Goal: Transaction & Acquisition: Book appointment/travel/reservation

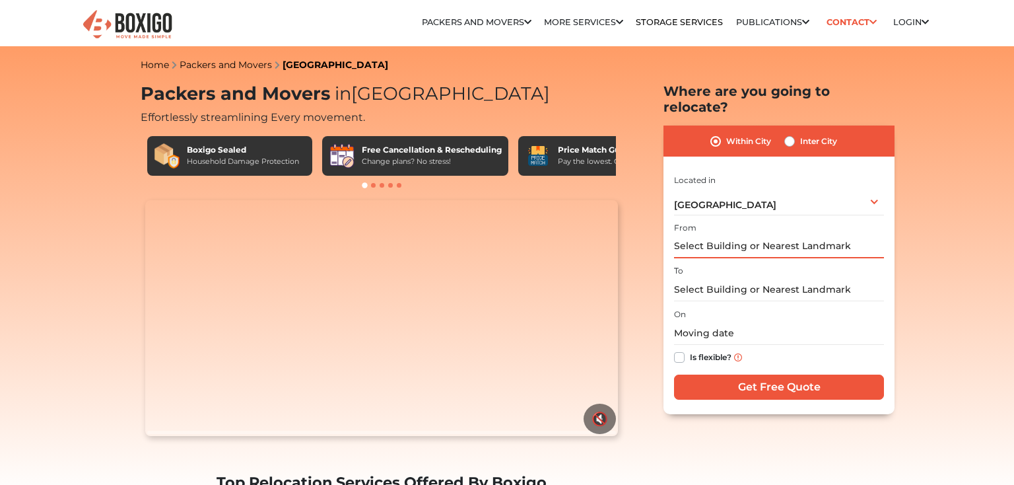
click at [736, 235] on input "text" at bounding box center [779, 246] width 210 height 23
click at [729, 278] on input "text" at bounding box center [779, 289] width 210 height 23
paste input "13/4, 9th Cross Rd, Vinayaka Nagar, Vimanapura, Bengaluru, Karnataka 560017, In…"
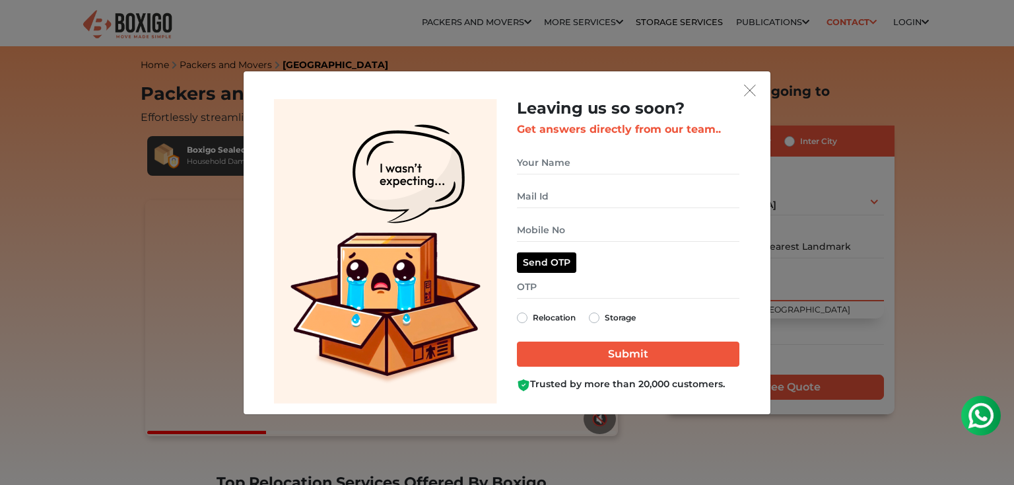
type input "13/4, 9th Cross Rd, Vinayaka Nagar, Vimanapura, Bengaluru, Karnataka 560017, In…"
click at [750, 88] on img "get free quote dialog" at bounding box center [750, 91] width 12 height 12
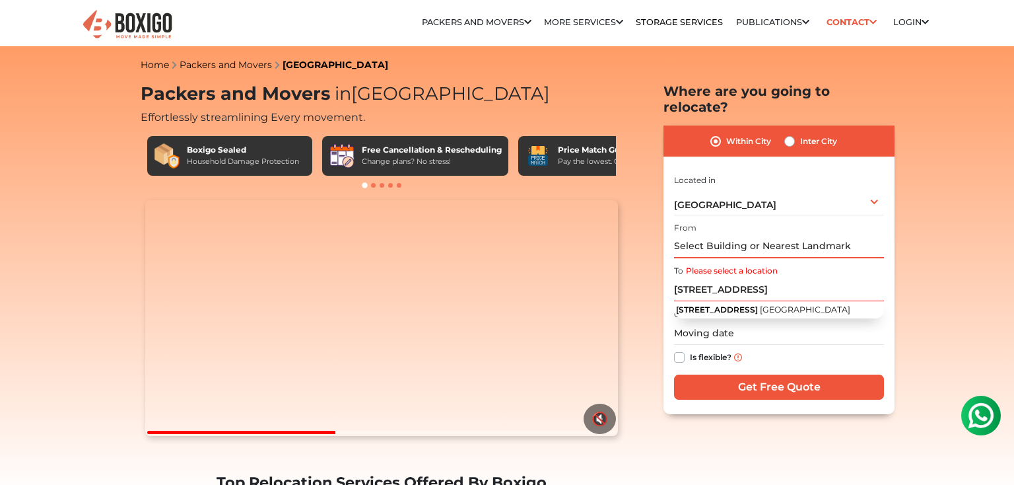
click at [722, 235] on input "text" at bounding box center [779, 246] width 210 height 23
paste input "[PERSON_NAME][GEOGRAPHIC_DATA], Apartment no. [STREET_ADDRESS]"
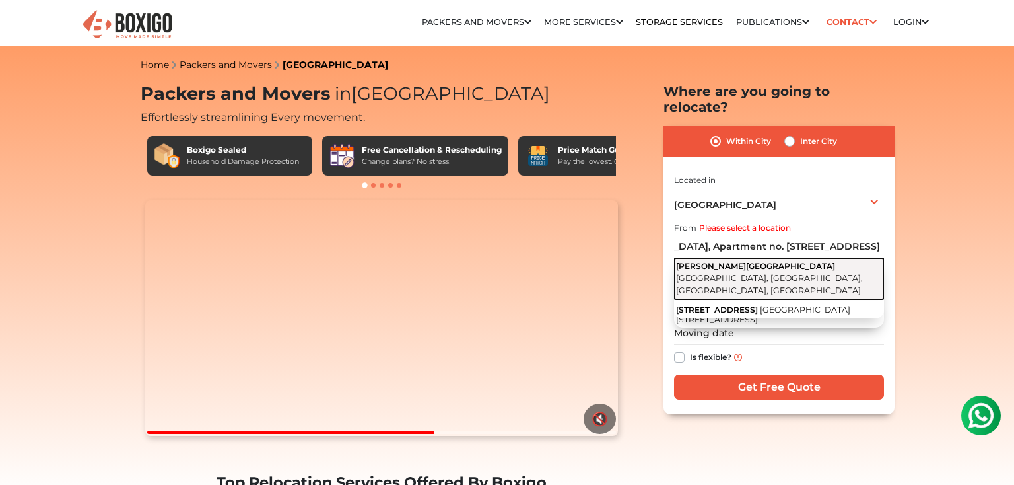
click at [730, 261] on span "[PERSON_NAME][GEOGRAPHIC_DATA]" at bounding box center [755, 266] width 159 height 10
type input "Krishna Reddy Building, Kaggadasapura Main Road, Malleshpalya, Kaggadasapura, B…"
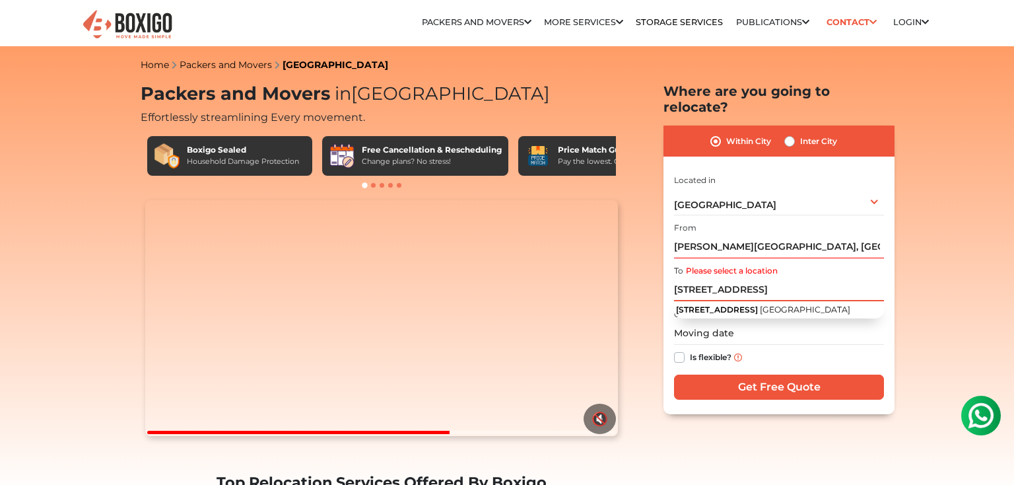
click at [735, 278] on input "13/4, 9th Cross Rd, Vinayaka Nagar, Vimanapura, Bengaluru, Karnataka 560017, In…" at bounding box center [779, 289] width 210 height 23
paste input "2, 9th Cross Road, 1st Main Rd, Abbaiah Reddy Layout, Vignan Nagar, Kaggadasapu…"
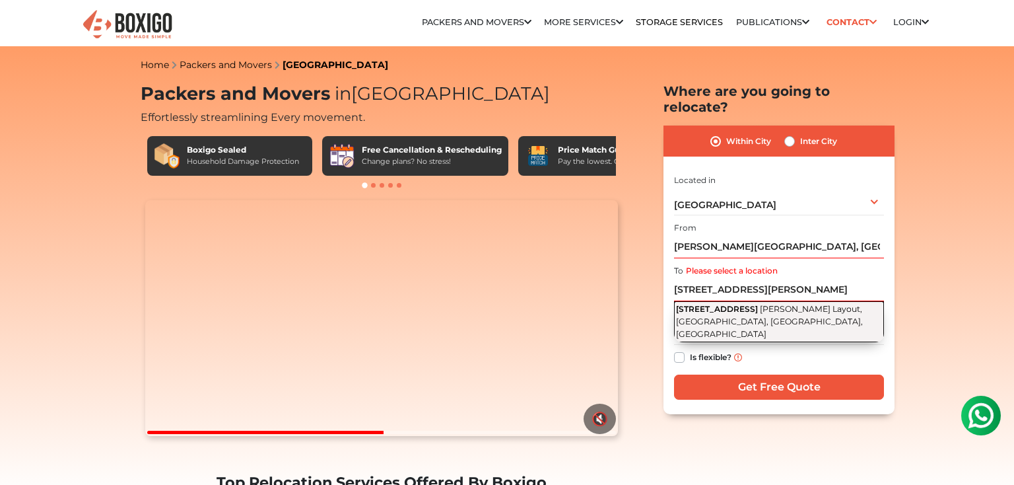
click at [775, 304] on span "[PERSON_NAME] Layout, [GEOGRAPHIC_DATA], [GEOGRAPHIC_DATA], [GEOGRAPHIC_DATA]" at bounding box center [769, 321] width 187 height 34
type input "[STREET_ADDRESS][PERSON_NAME]"
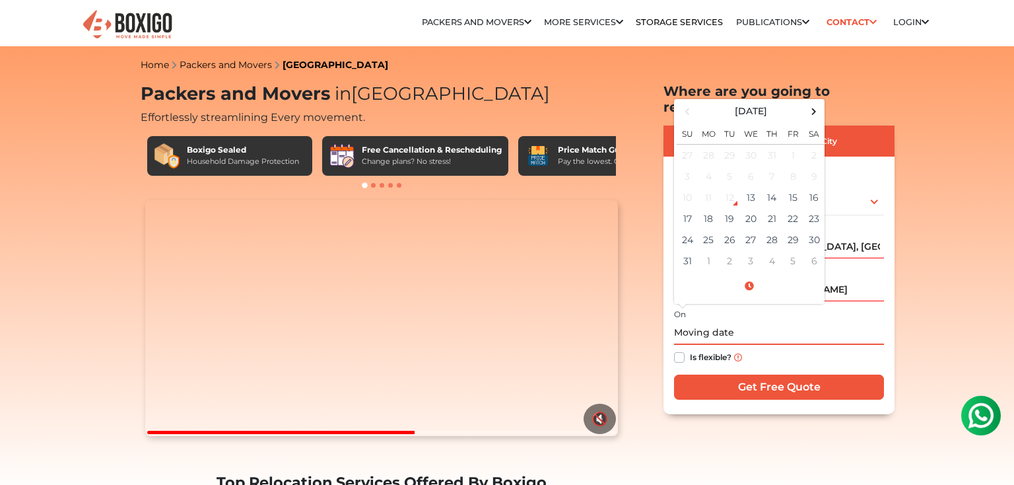
click at [765, 322] on input "text" at bounding box center [779, 333] width 210 height 23
click at [810, 229] on td "30" at bounding box center [814, 239] width 21 height 21
type input "08/30/2025 12:00 AM"
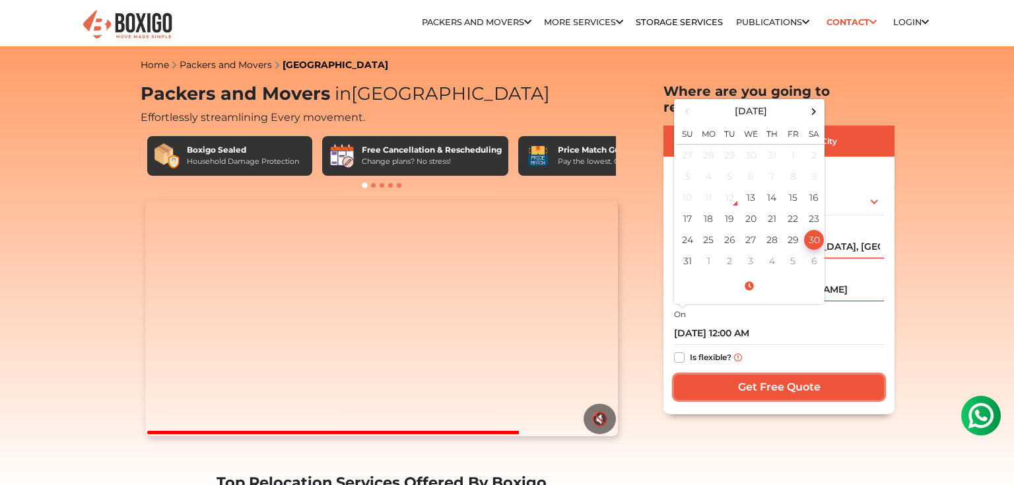
click at [735, 374] on input "Get Free Quote" at bounding box center [779, 386] width 210 height 25
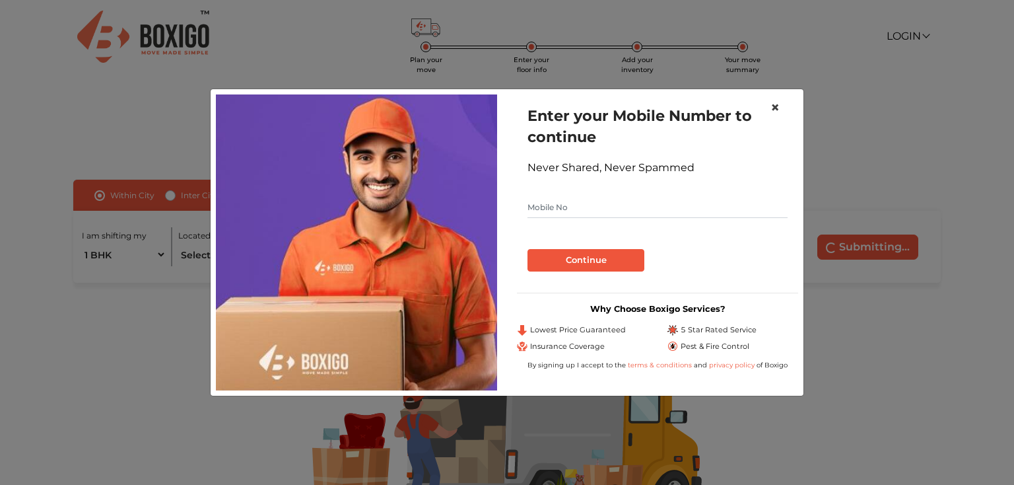
click at [775, 103] on span "×" at bounding box center [775, 107] width 9 height 19
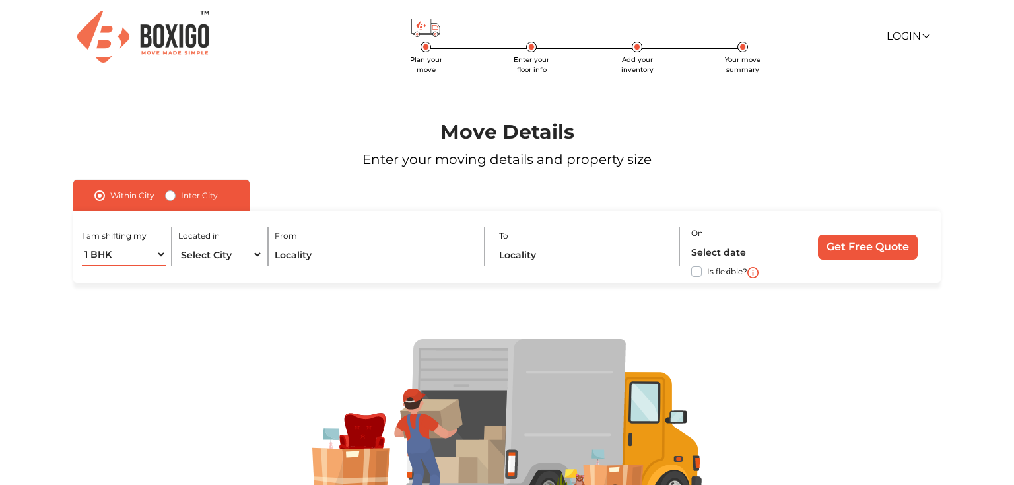
click at [164, 255] on select "1 BHK 2 BHK 3 BHK 3 + BHK FEW ITEMS" at bounding box center [124, 254] width 85 height 23
click at [235, 256] on select "Select City [GEOGRAPHIC_DATA] [GEOGRAPHIC_DATA] [GEOGRAPHIC_DATA] [GEOGRAPHIC_D…" at bounding box center [220, 254] width 85 height 23
select select "[GEOGRAPHIC_DATA]"
click at [308, 257] on input "text" at bounding box center [374, 254] width 199 height 23
click at [308, 258] on input "text" at bounding box center [374, 254] width 199 height 23
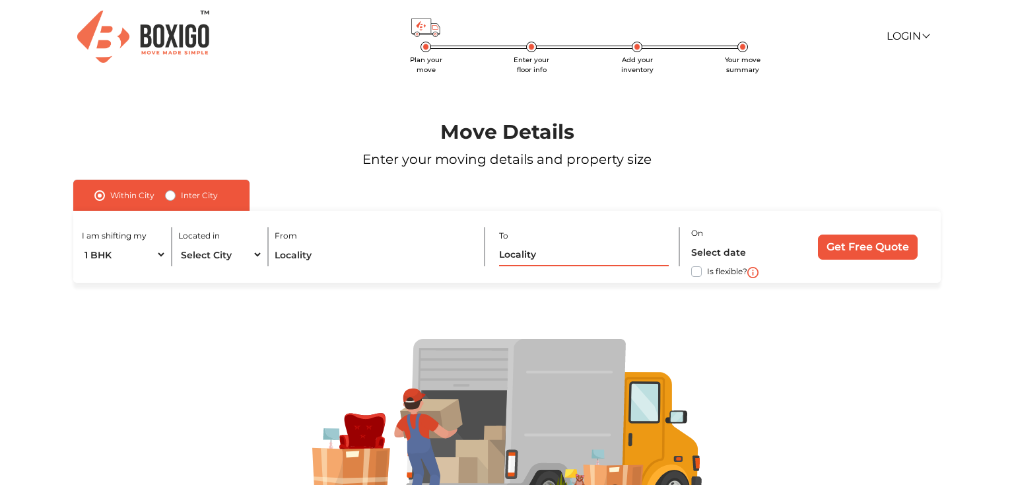
click at [542, 256] on input "text" at bounding box center [584, 254] width 170 height 23
paste input "[STREET_ADDRESS][PERSON_NAME]"
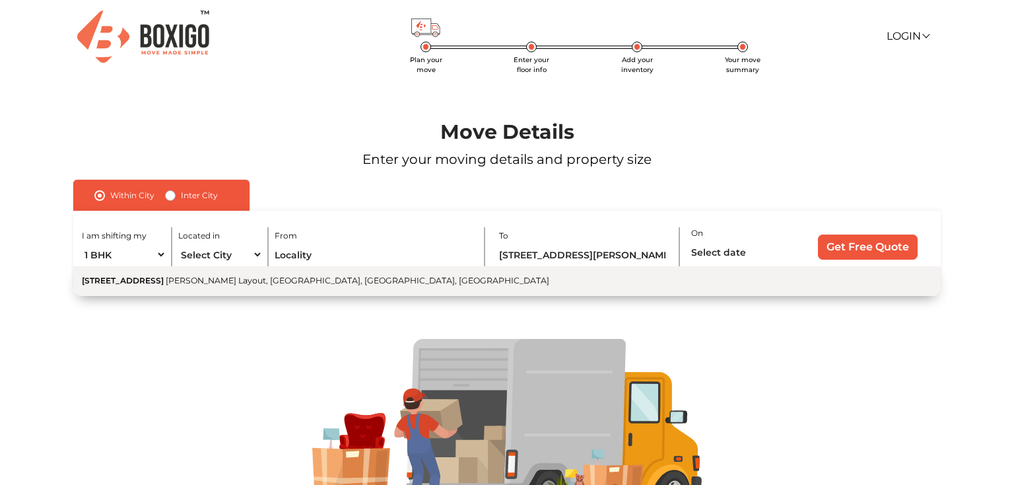
click at [345, 288] on button "[STREET_ADDRESS][PERSON_NAME]" at bounding box center [507, 281] width 868 height 30
type input "[STREET_ADDRESS][PERSON_NAME]"
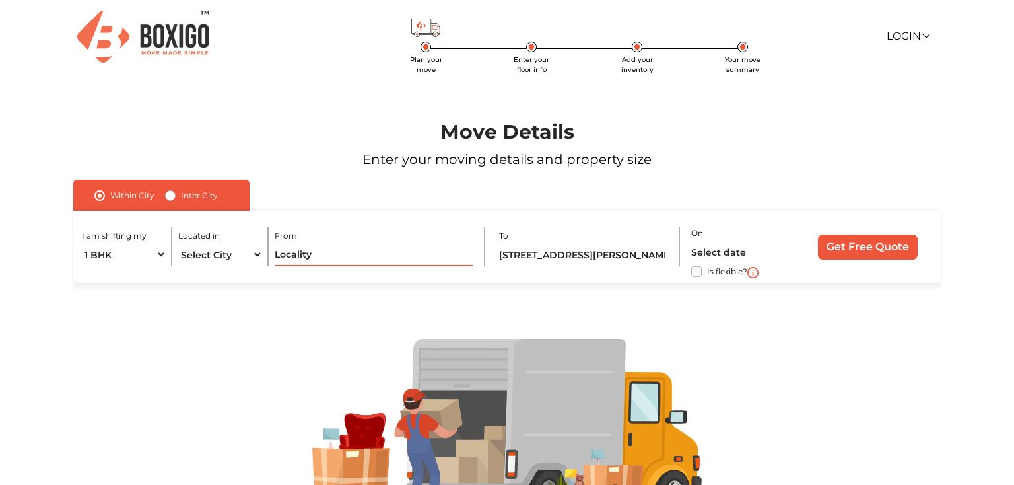
click at [390, 250] on input "text" at bounding box center [374, 254] width 199 height 23
paste input "[PERSON_NAME][GEOGRAPHIC_DATA], Apartment no. [STREET_ADDRESS]"
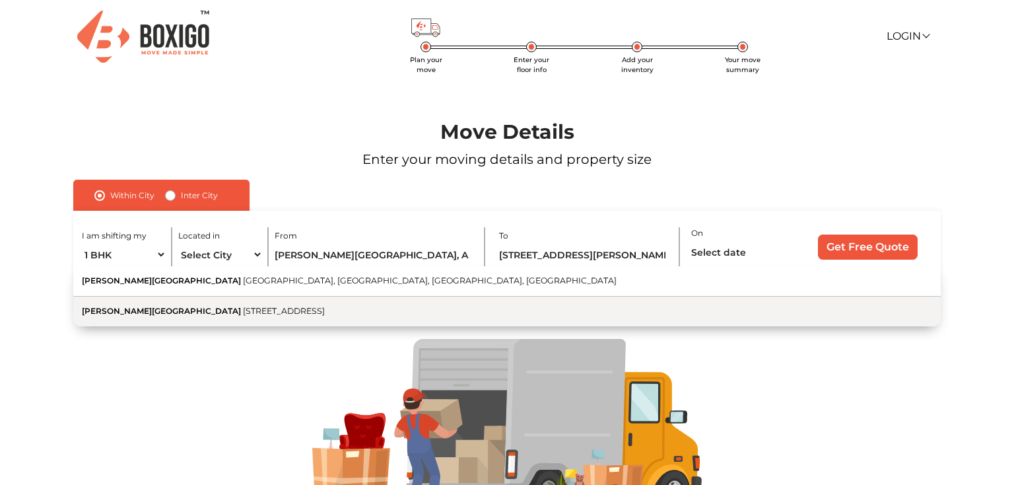
click at [325, 312] on span "[STREET_ADDRESS]" at bounding box center [284, 311] width 82 height 10
type input "[PERSON_NAME][GEOGRAPHIC_DATA][STREET_ADDRESS]"
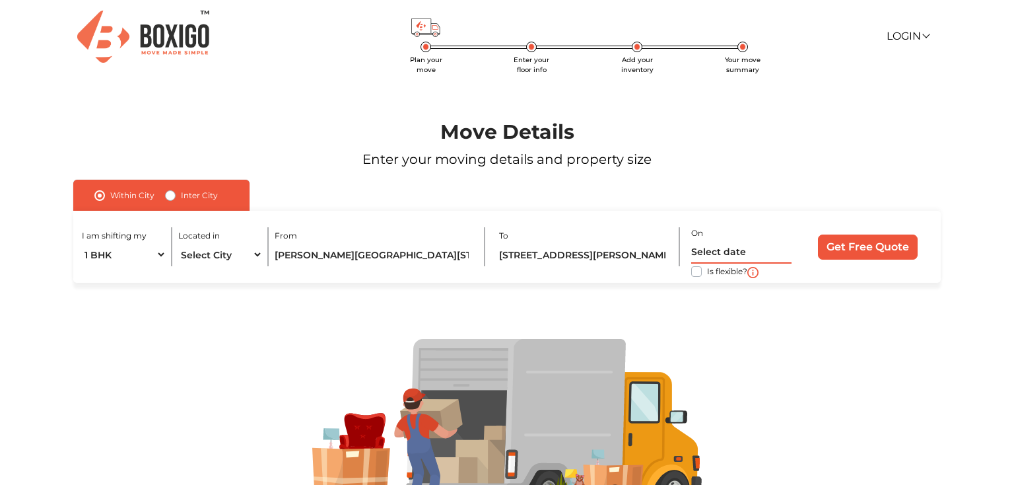
click at [737, 253] on input "text" at bounding box center [741, 251] width 100 height 23
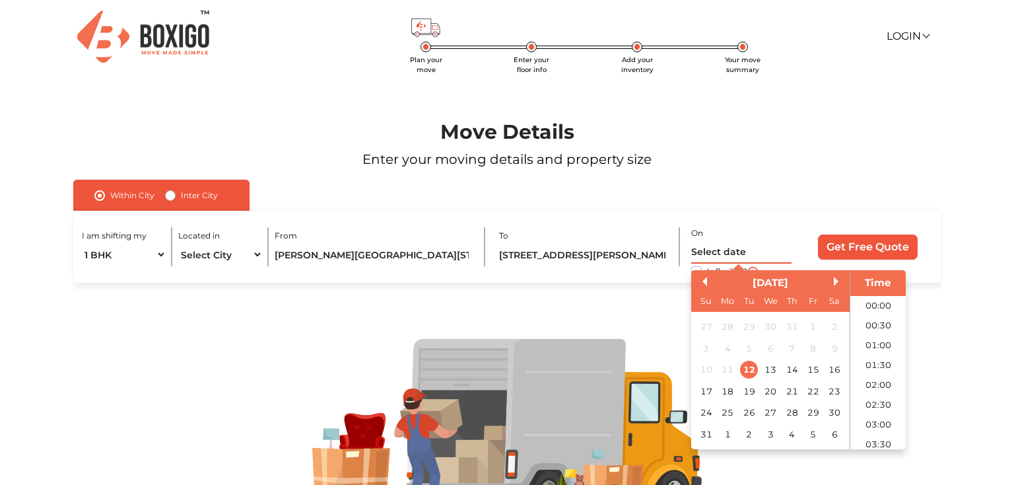
scroll to position [448, 0]
click at [835, 414] on div "30" at bounding box center [835, 413] width 18 height 18
type input "[DATE] 12:00 AM"
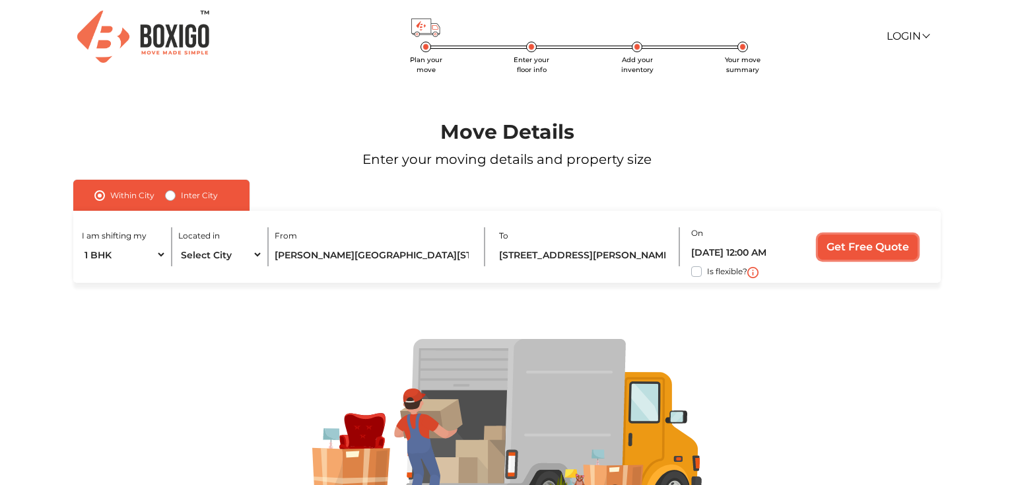
click at [884, 250] on input "Get Free Quote" at bounding box center [868, 246] width 100 height 25
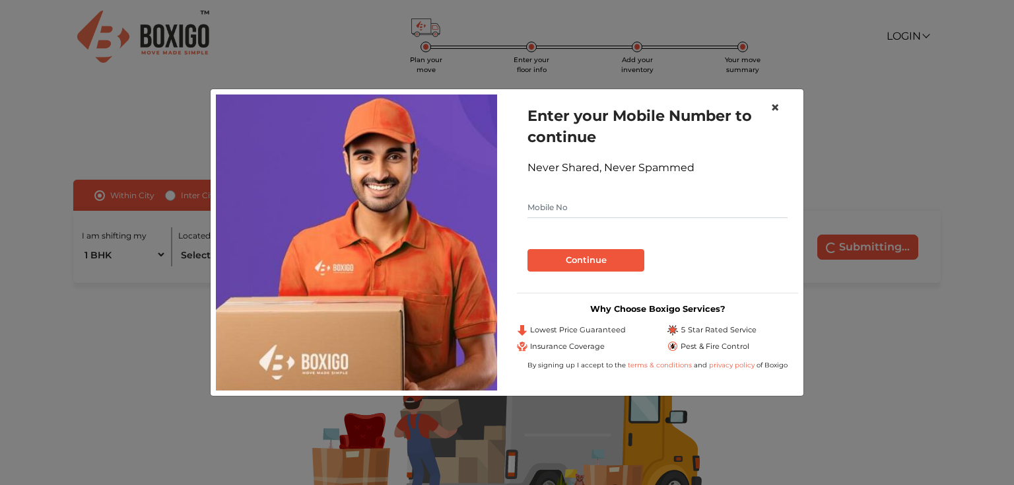
click at [778, 108] on span "×" at bounding box center [775, 107] width 9 height 19
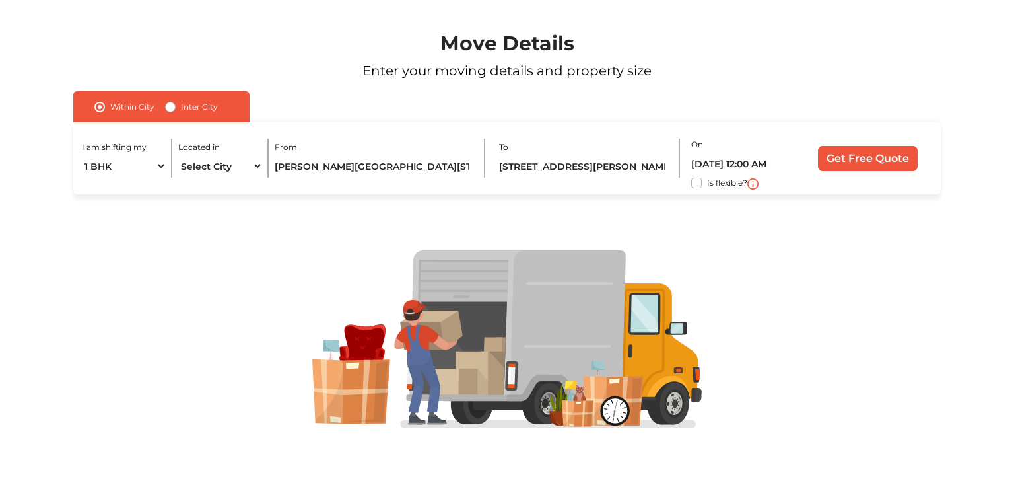
scroll to position [0, 0]
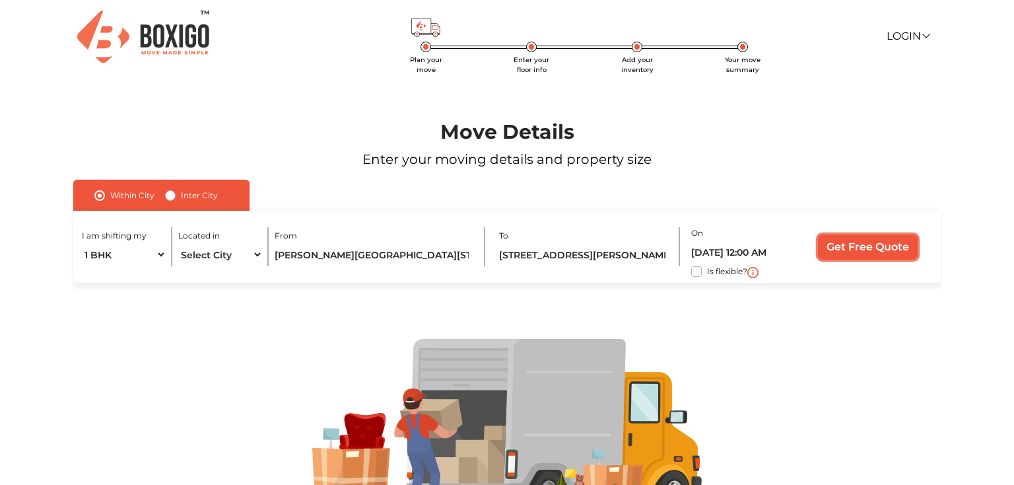
click at [857, 240] on input "Get Free Quote" at bounding box center [868, 246] width 100 height 25
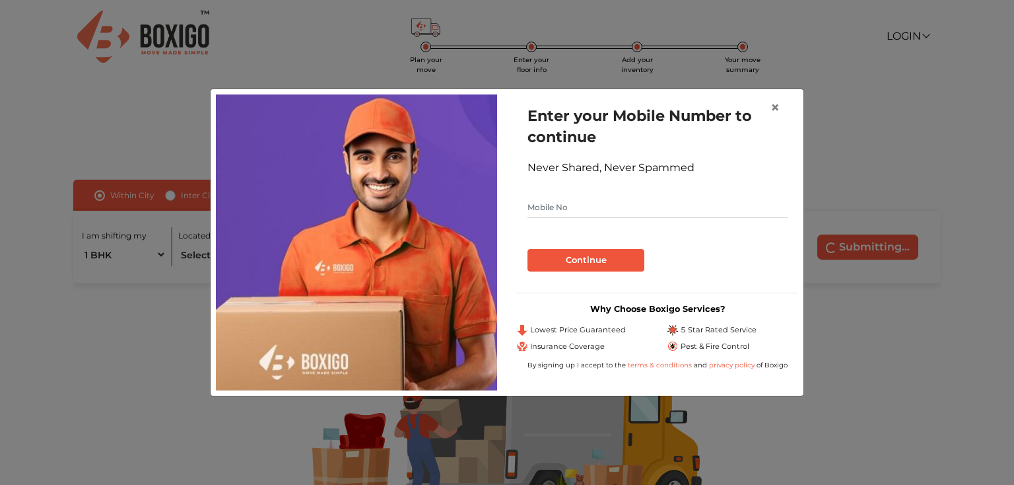
click at [594, 201] on input "text" at bounding box center [658, 207] width 260 height 21
type input "9739319612"
click at [604, 259] on button "Continue" at bounding box center [586, 260] width 117 height 22
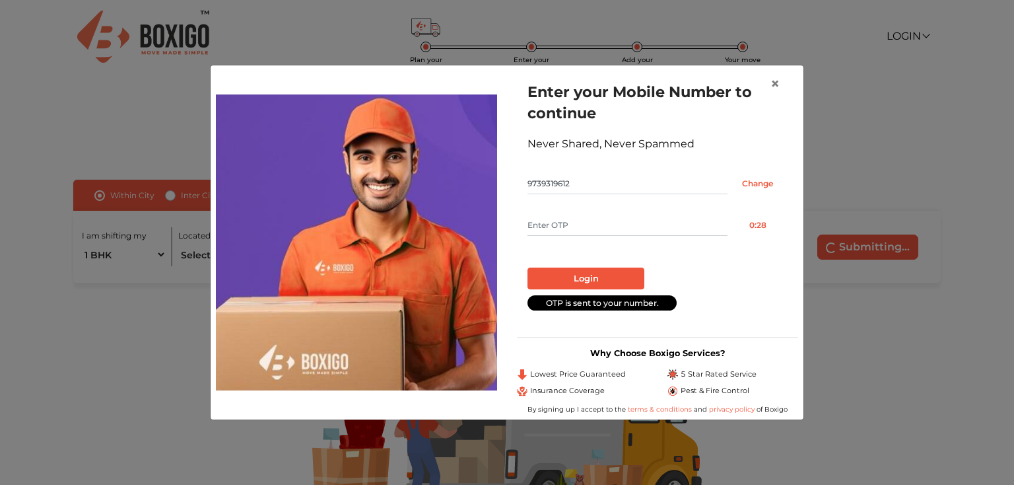
click at [597, 228] on input "text" at bounding box center [628, 225] width 200 height 21
type input "3989"
click at [594, 271] on button "Login" at bounding box center [586, 278] width 117 height 22
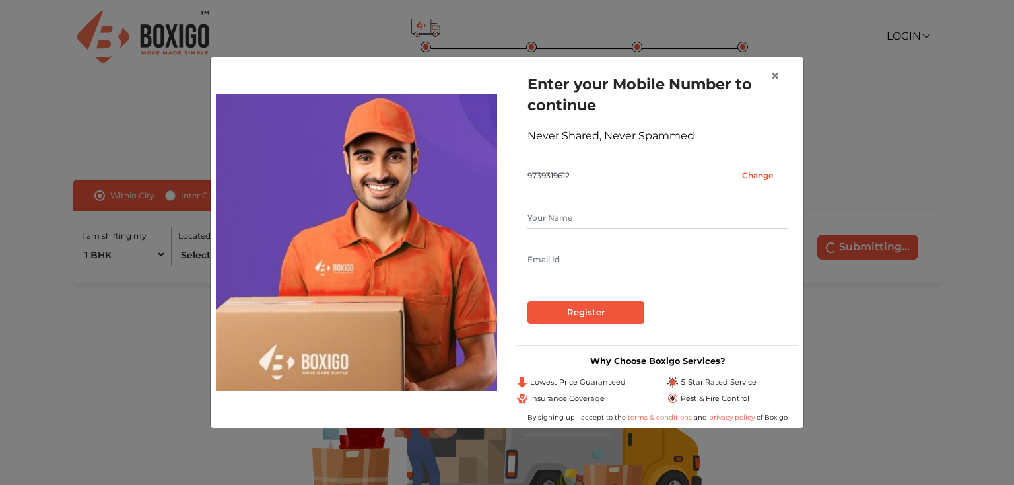
click at [576, 214] on input "text" at bounding box center [658, 217] width 260 height 21
type input "[PERSON_NAME]"
click at [571, 270] on form "Enter your Mobile Number to continue Never Shared, Never Spammed 9739319612 Cha…" at bounding box center [658, 198] width 260 height 250
click at [577, 264] on input "text" at bounding box center [658, 259] width 260 height 21
click at [575, 314] on input "Register" at bounding box center [586, 312] width 117 height 22
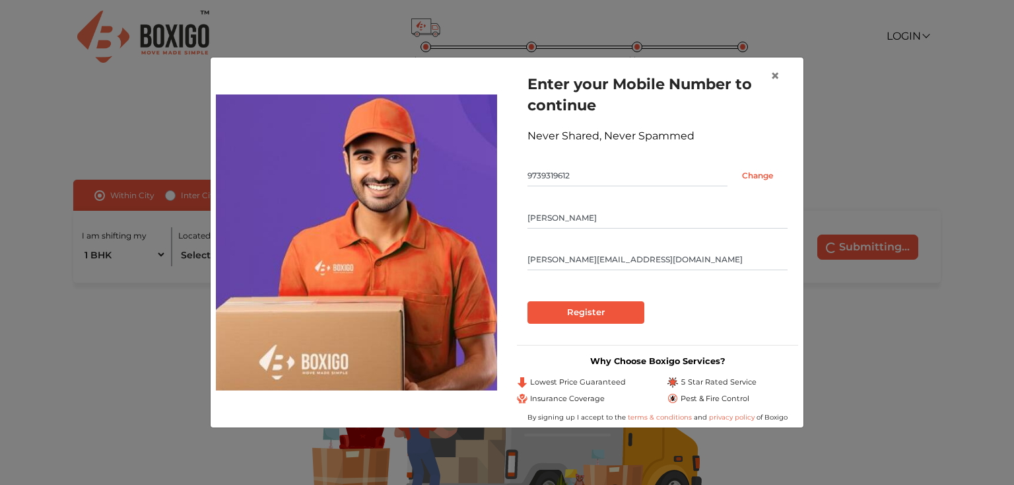
type input "[PERSON_NAME][EMAIL_ADDRESS][DOMAIN_NAME]"
click at [580, 309] on input "Register" at bounding box center [586, 312] width 117 height 22
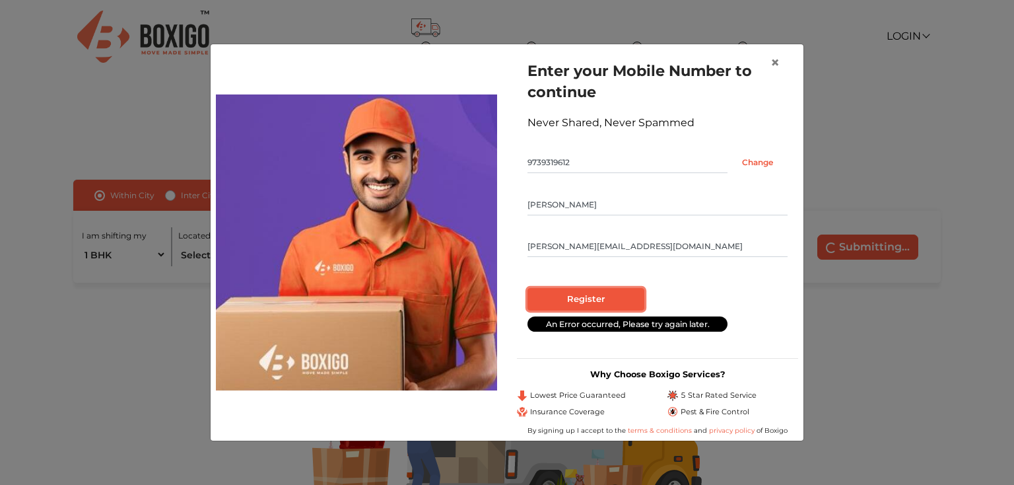
click at [581, 297] on input "Register" at bounding box center [586, 299] width 117 height 22
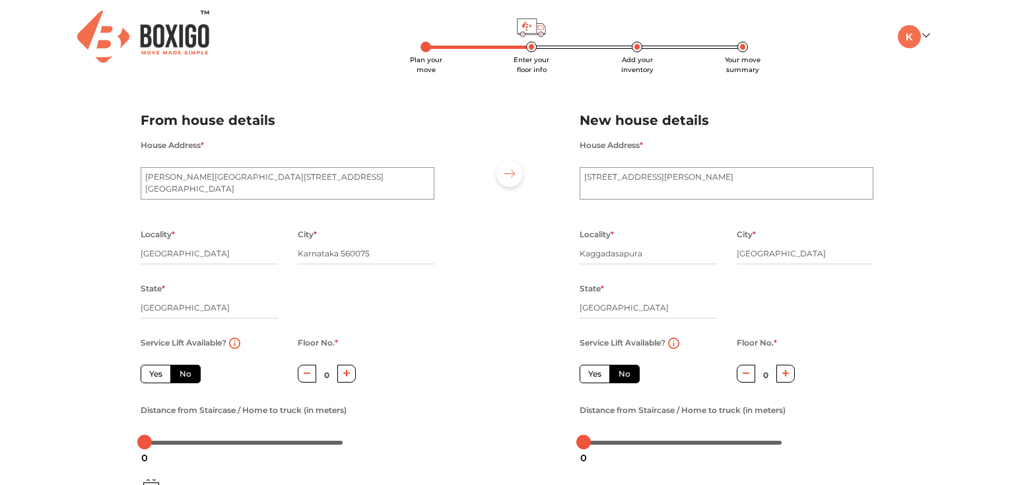
click at [157, 372] on label "Yes" at bounding box center [156, 374] width 30 height 18
click at [157, 372] on input "Yes" at bounding box center [153, 372] width 9 height 9
radio input "true"
click at [184, 376] on label "No" at bounding box center [185, 374] width 30 height 18
click at [184, 376] on input "No" at bounding box center [184, 372] width 9 height 9
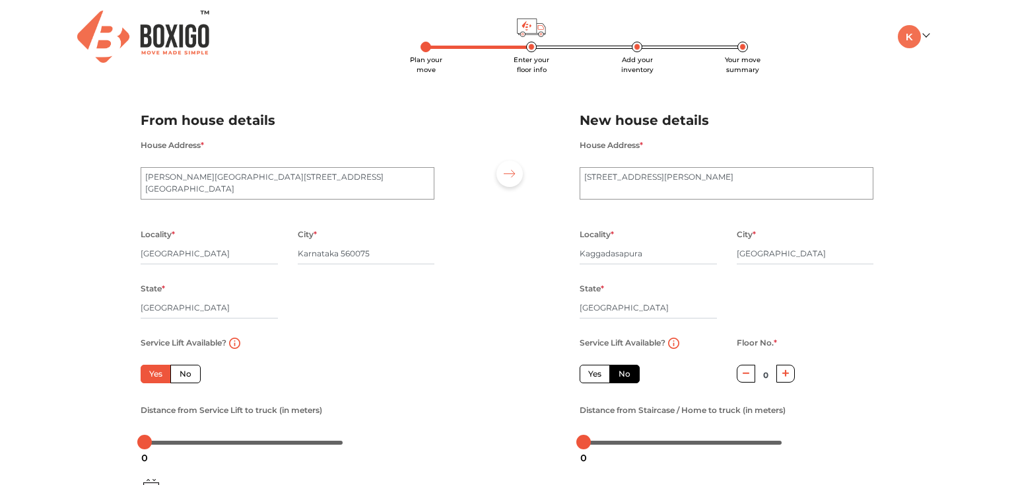
radio input "true"
click at [153, 371] on label "Yes" at bounding box center [156, 374] width 30 height 18
click at [153, 371] on input "Yes" at bounding box center [153, 372] width 9 height 9
radio input "true"
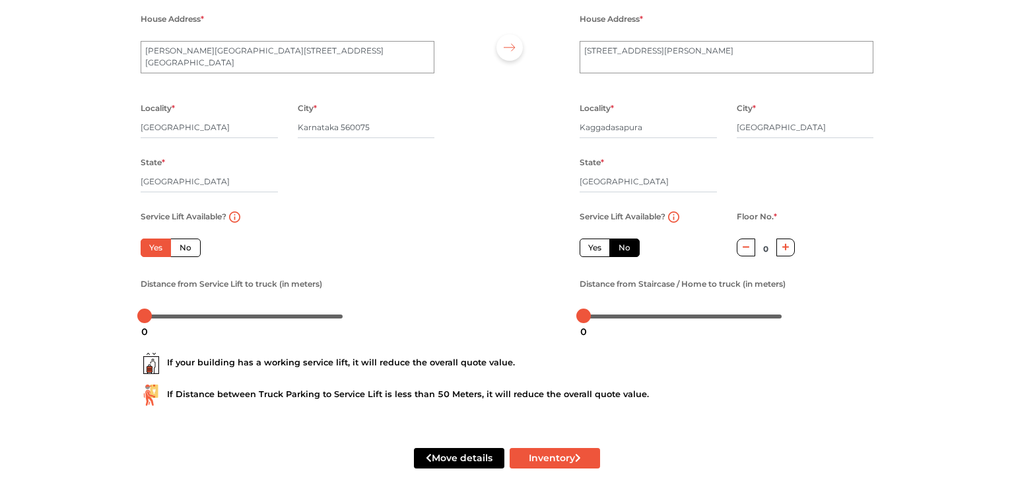
scroll to position [123, 0]
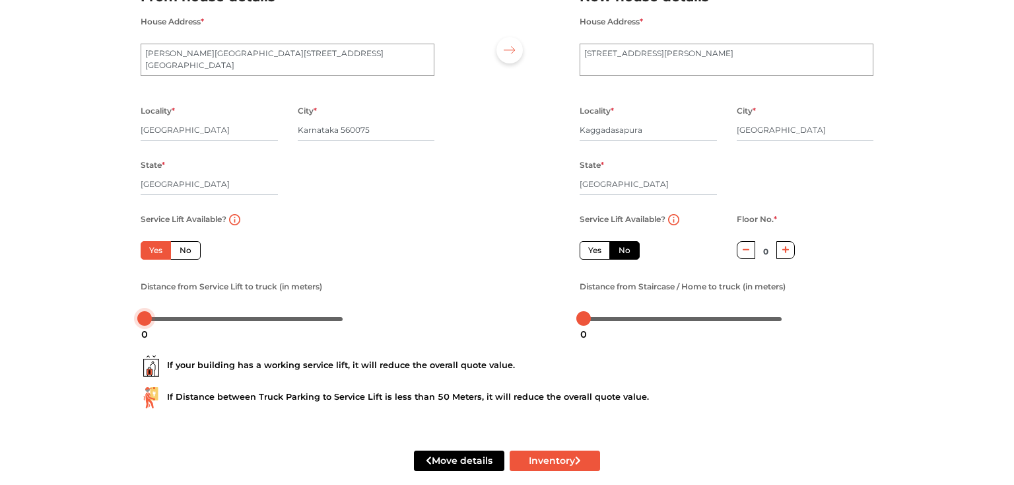
drag, startPoint x: 145, startPoint y: 322, endPoint x: 116, endPoint y: 308, distance: 31.3
click at [116, 308] on div "Plan your move Enter your floor info Add your inventory Your move summary My Mo…" at bounding box center [507, 190] width 1014 height 626
click at [184, 252] on label "No" at bounding box center [185, 250] width 30 height 18
click at [184, 252] on input "No" at bounding box center [184, 248] width 9 height 9
radio input "true"
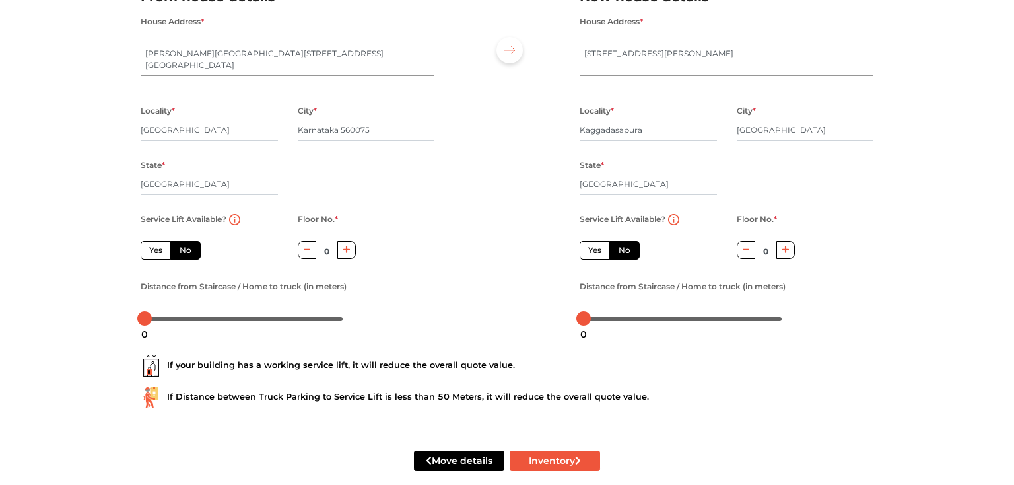
click at [348, 252] on icon "button" at bounding box center [346, 250] width 7 height 8
drag, startPoint x: 148, startPoint y: 316, endPoint x: 157, endPoint y: 317, distance: 8.7
click at [157, 317] on div at bounding box center [152, 318] width 15 height 15
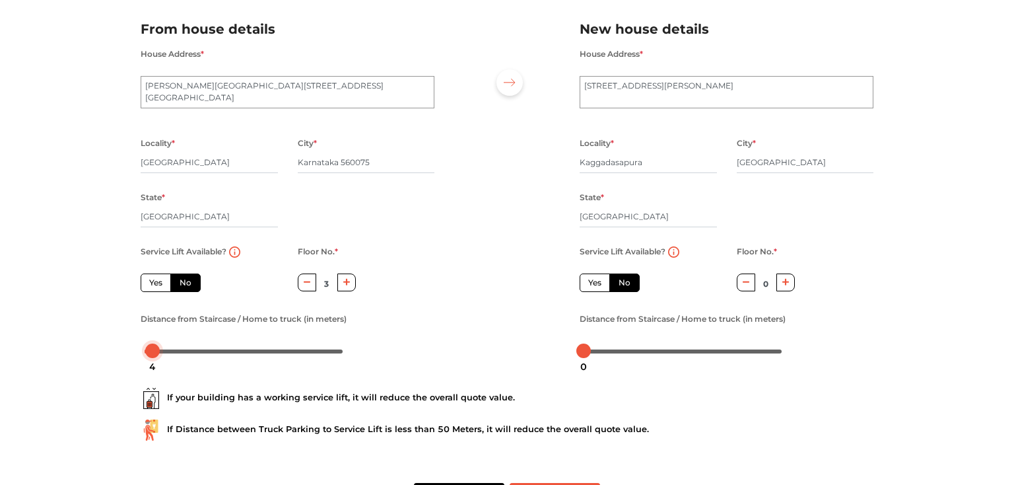
scroll to position [87, 0]
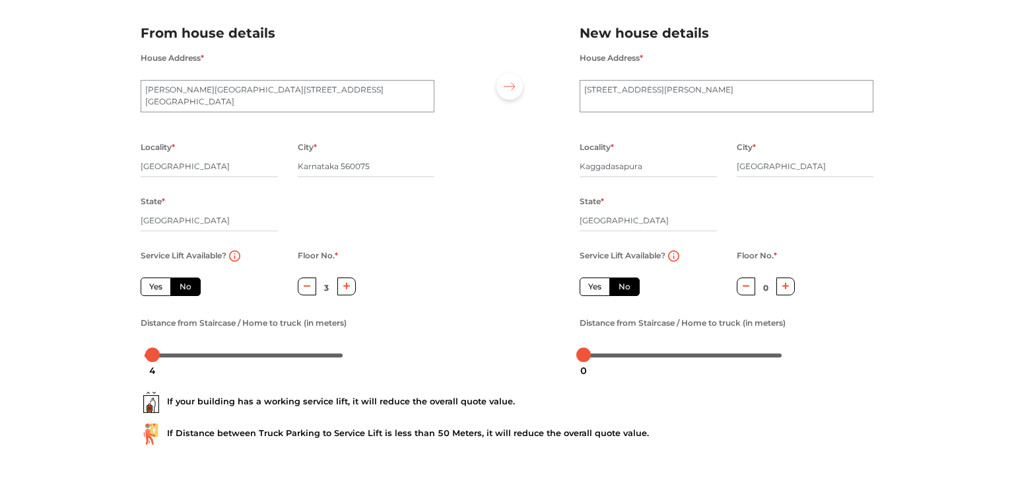
click at [310, 289] on button "button" at bounding box center [307, 286] width 19 height 18
type input "0"
click at [151, 355] on div at bounding box center [150, 354] width 15 height 15
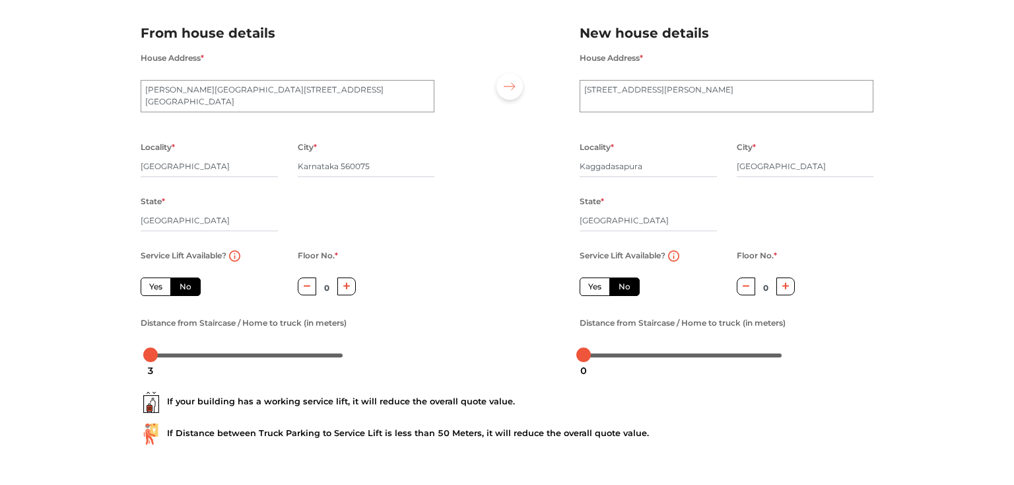
click at [788, 290] on icon "button" at bounding box center [786, 286] width 7 height 8
type input "3"
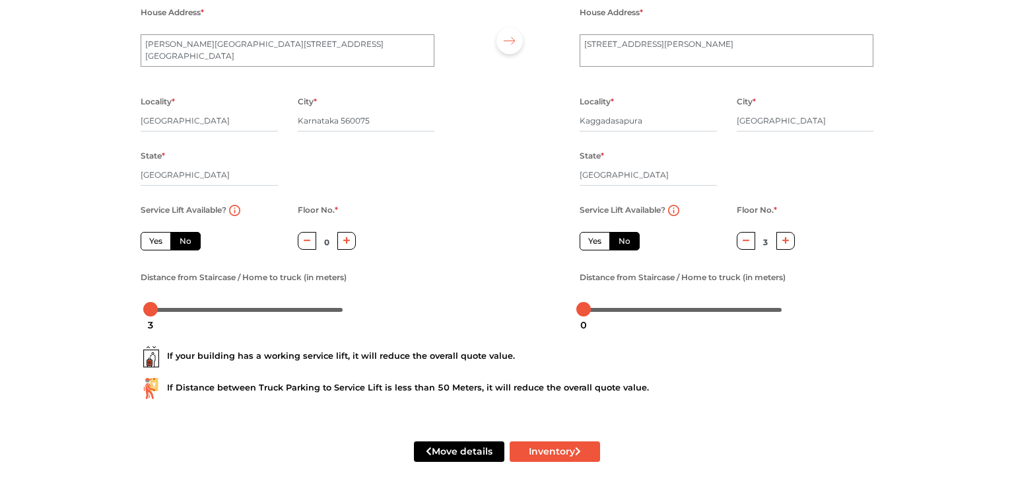
scroll to position [136, 0]
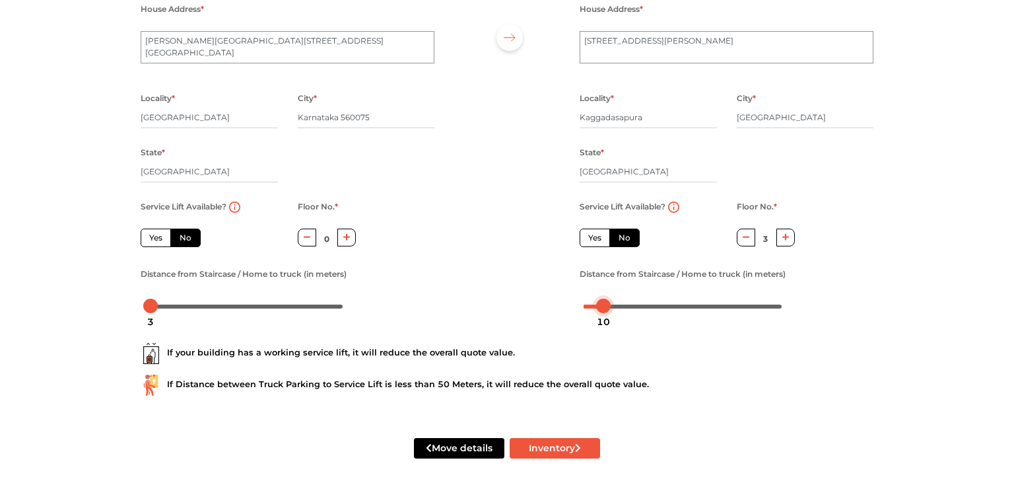
drag, startPoint x: 588, startPoint y: 309, endPoint x: 608, endPoint y: 308, distance: 19.8
click at [608, 308] on div at bounding box center [603, 306] width 15 height 15
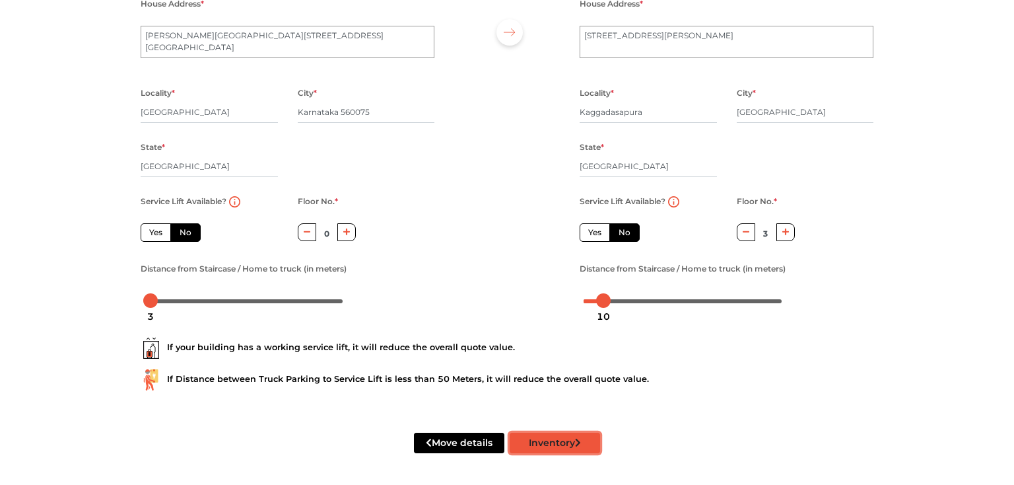
click at [551, 443] on button "Inventory" at bounding box center [555, 443] width 90 height 20
radio input "true"
drag, startPoint x: 342, startPoint y: 110, endPoint x: 400, endPoint y: 110, distance: 57.5
click at [400, 110] on input "Karnataka 560075" at bounding box center [366, 112] width 137 height 21
type input "[GEOGRAPHIC_DATA]"
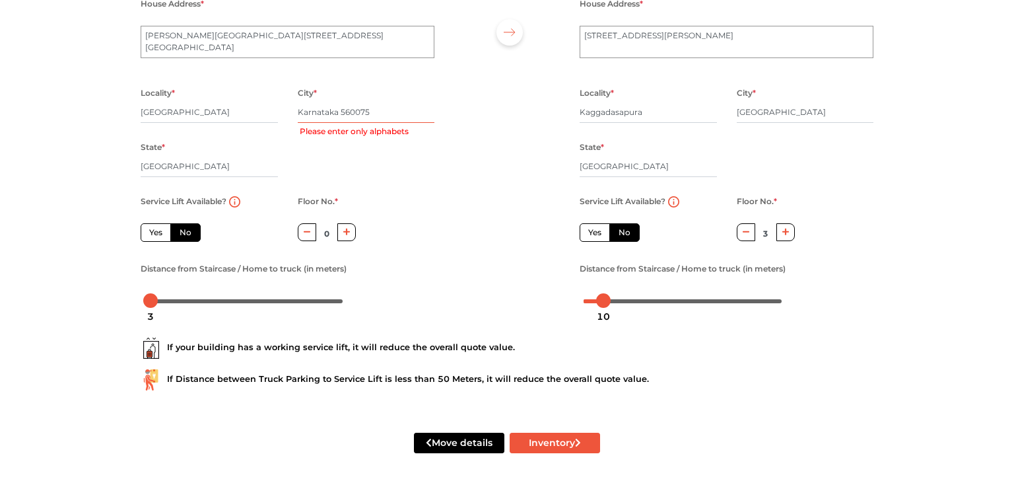
radio input "true"
type input "[GEOGRAPHIC_DATA]"
click at [544, 446] on button "Inventory" at bounding box center [555, 443] width 90 height 20
radio input "true"
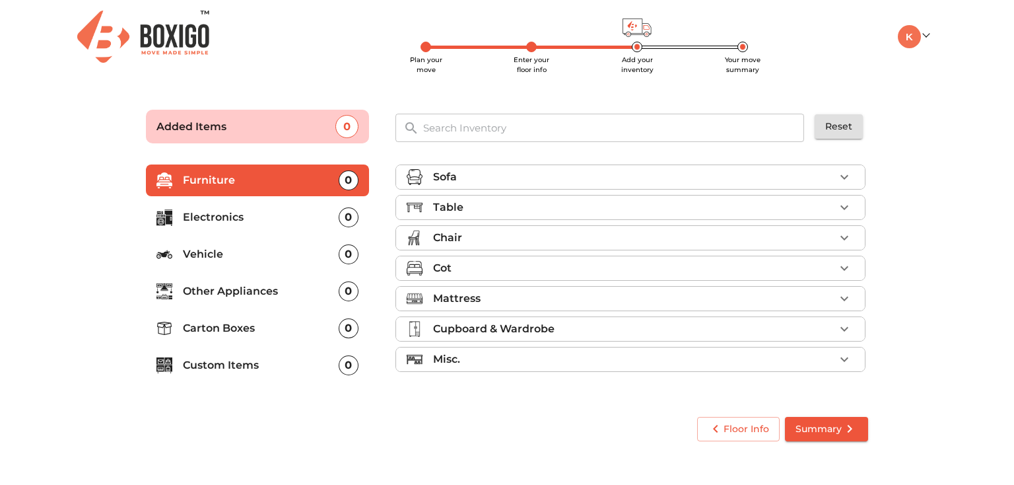
click at [847, 180] on icon "button" at bounding box center [845, 177] width 16 height 16
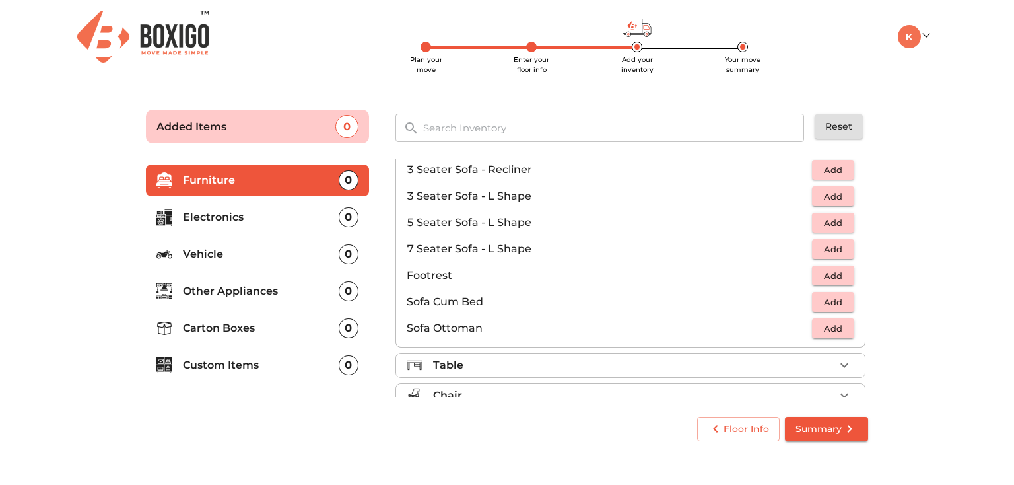
scroll to position [254, 0]
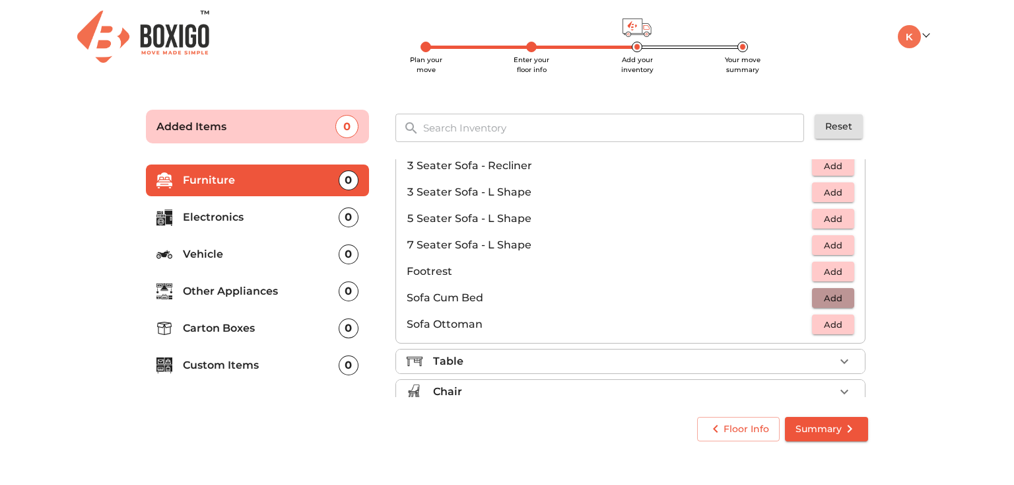
click at [837, 302] on span "Add" at bounding box center [833, 298] width 29 height 15
click at [641, 361] on div "Table" at bounding box center [634, 361] width 402 height 16
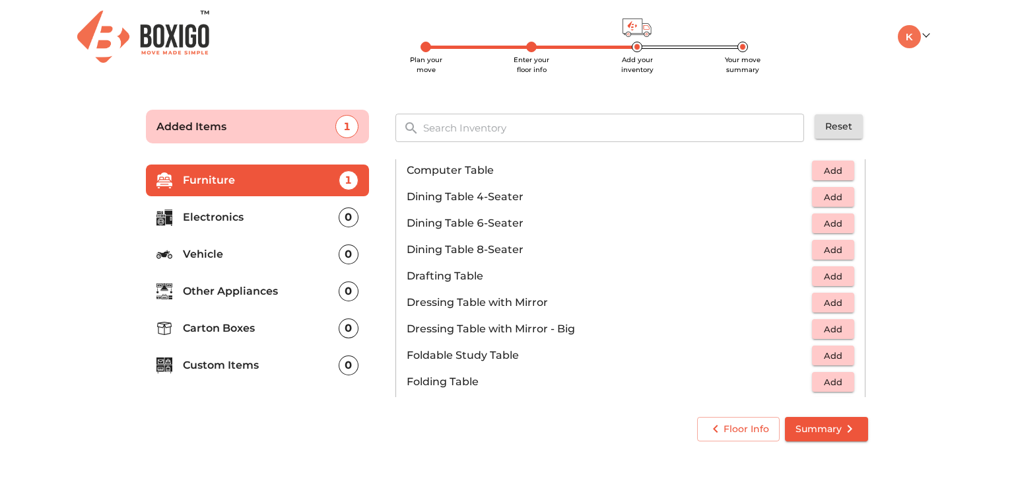
scroll to position [312, 0]
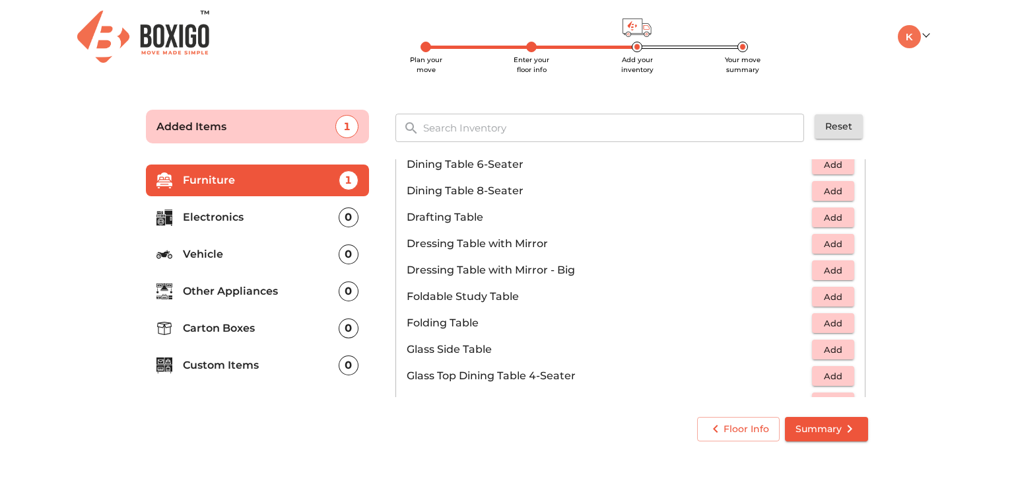
click at [824, 328] on span "Add" at bounding box center [833, 323] width 29 height 15
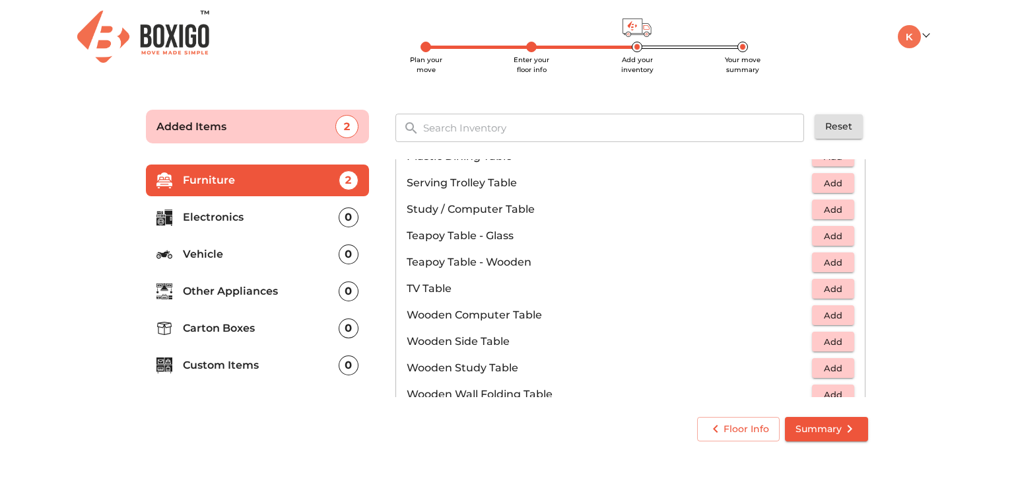
scroll to position [742, 0]
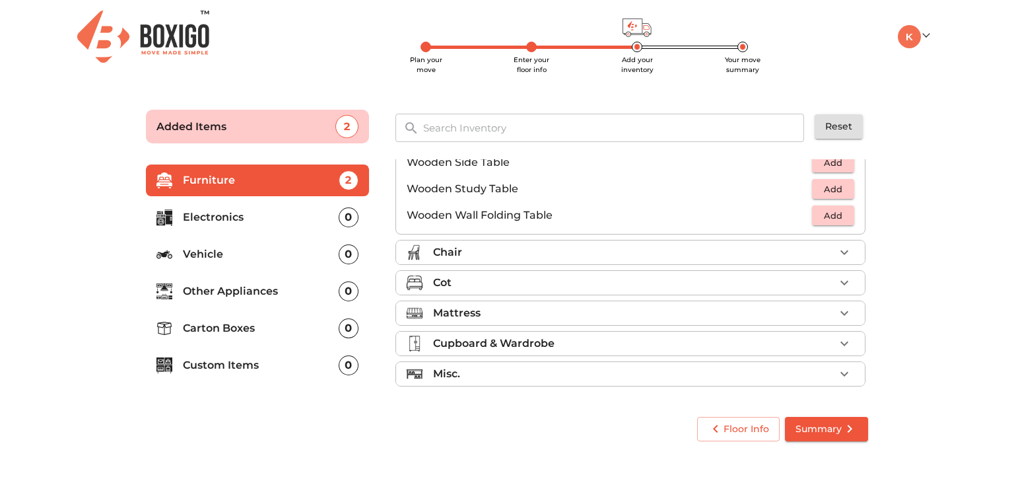
click at [633, 260] on div "Chair" at bounding box center [634, 252] width 402 height 16
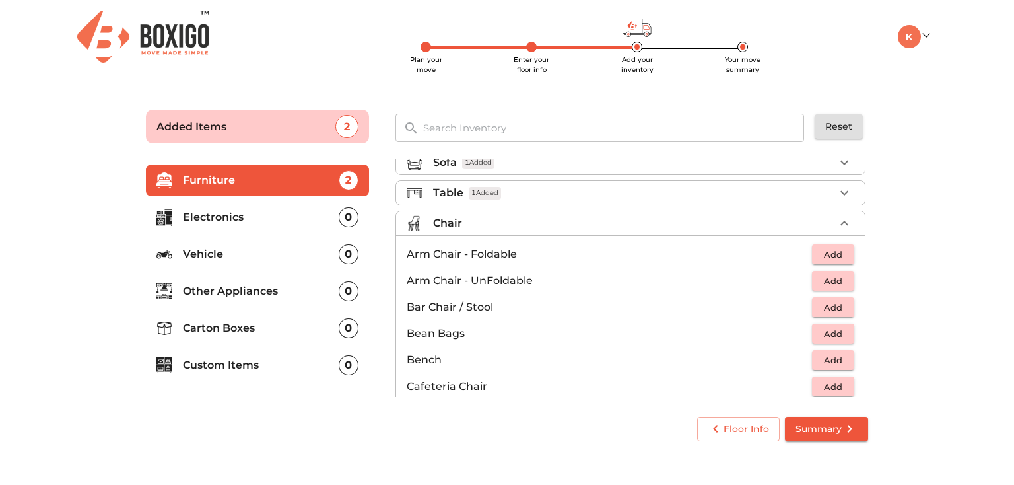
scroll to position [13, 0]
click at [848, 282] on button "Add" at bounding box center [833, 283] width 42 height 20
click at [846, 287] on icon "button" at bounding box center [845, 283] width 16 height 16
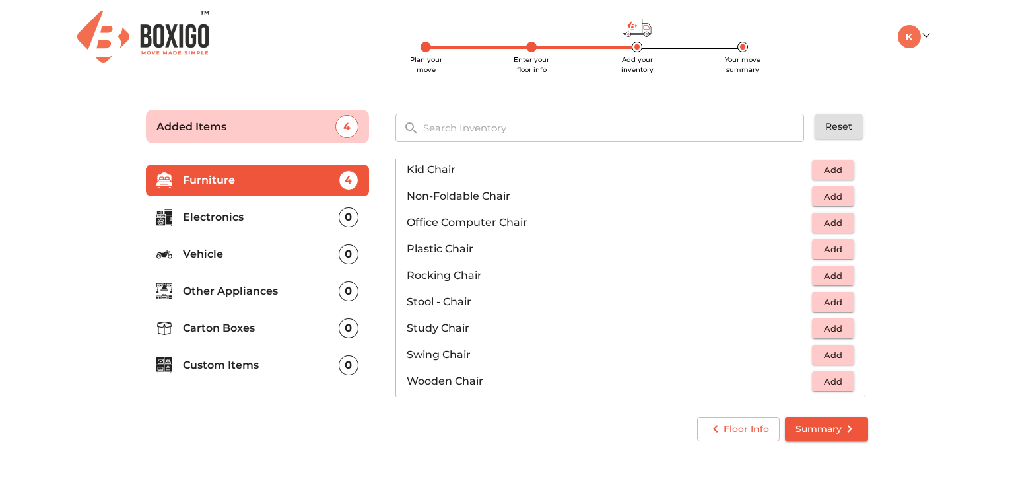
scroll to position [551, 0]
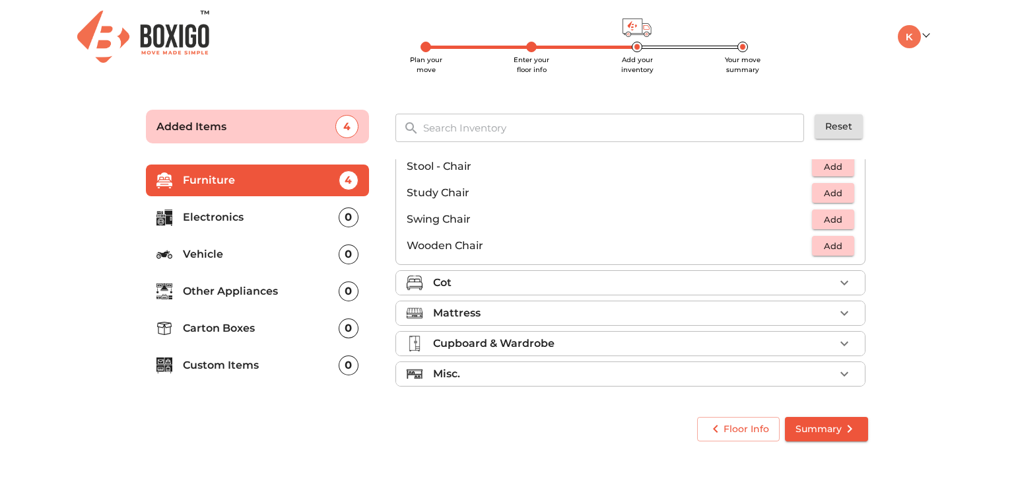
click at [624, 293] on li "Cot" at bounding box center [630, 283] width 469 height 24
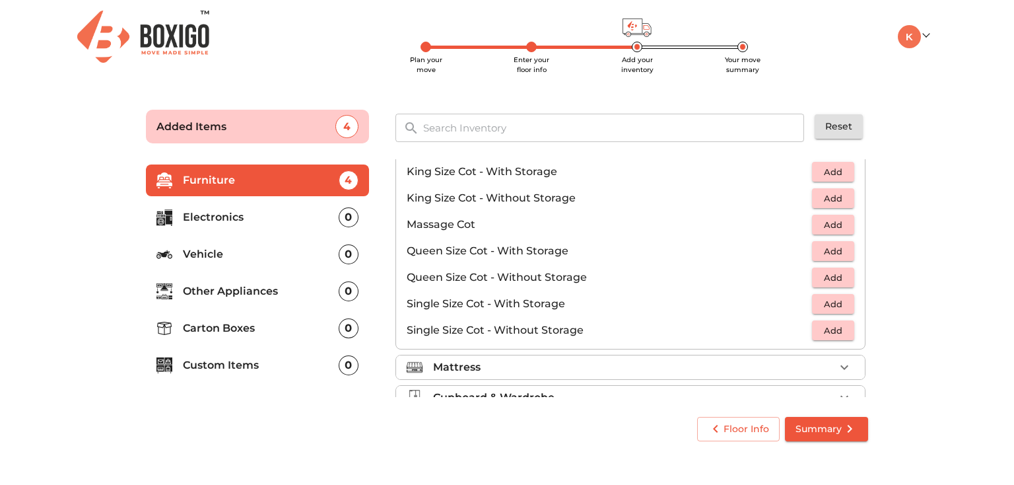
scroll to position [419, 0]
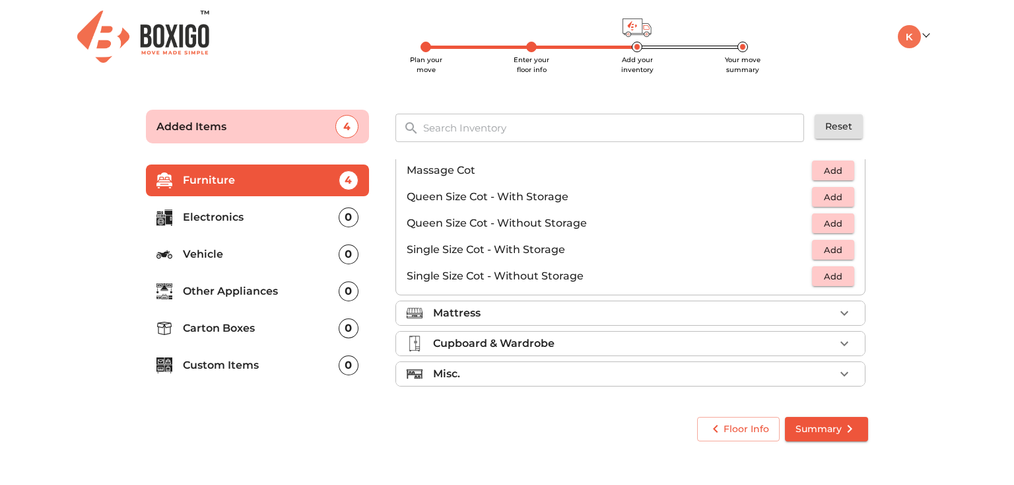
click at [837, 275] on span "Add" at bounding box center [833, 276] width 29 height 15
click at [678, 312] on div "Mattress" at bounding box center [634, 313] width 402 height 16
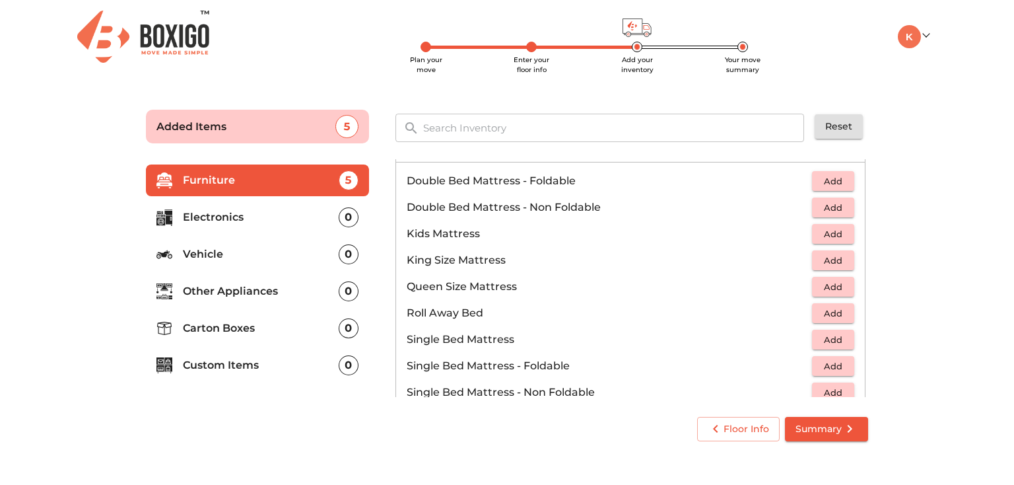
scroll to position [261, 0]
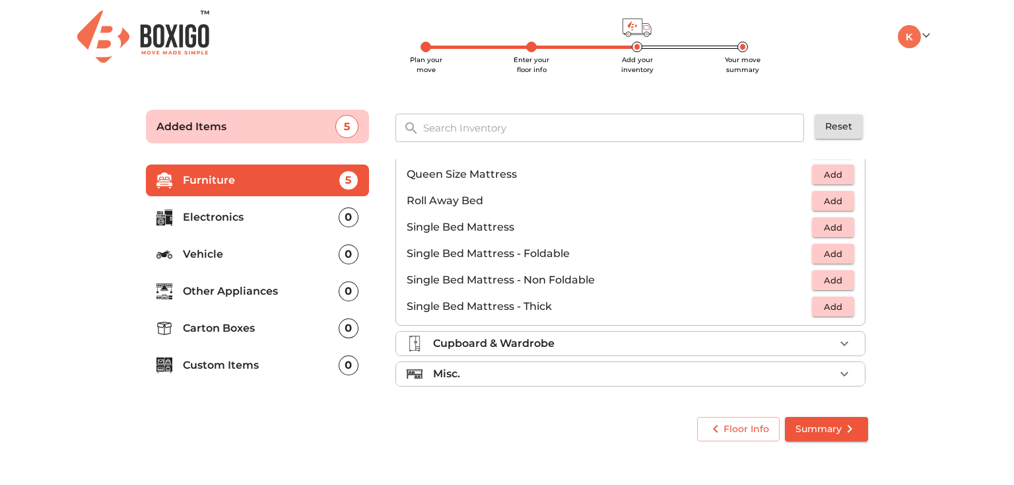
click at [643, 343] on div "Cupboard & Wardrobe" at bounding box center [634, 343] width 402 height 16
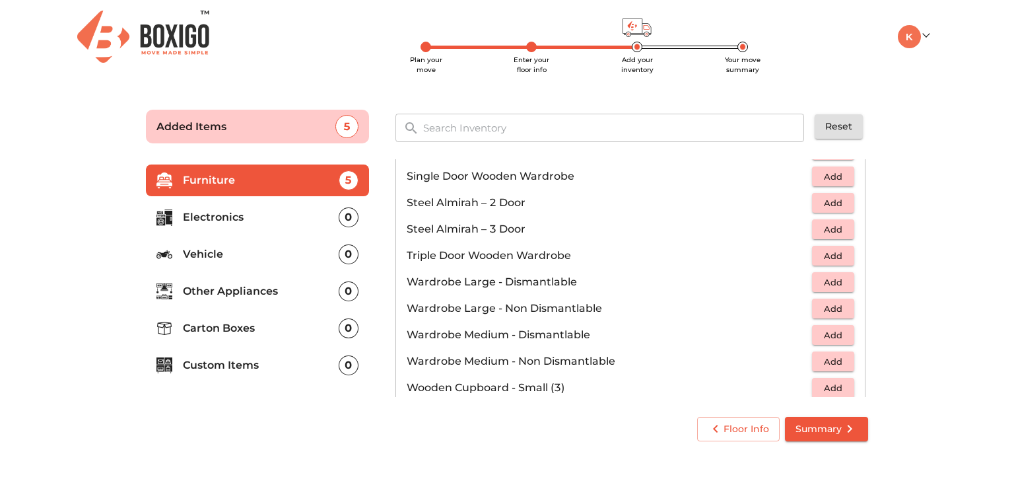
scroll to position [446, 0]
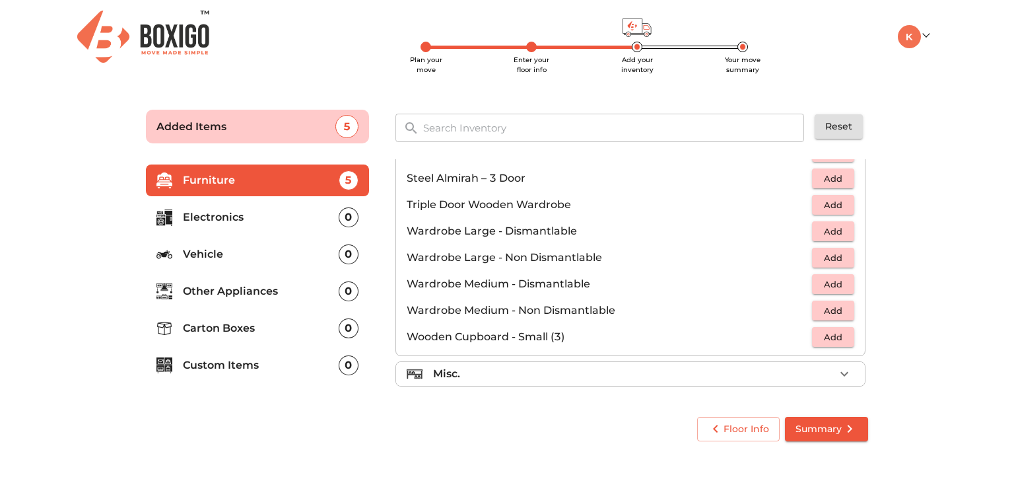
click at [633, 369] on div "Misc." at bounding box center [634, 374] width 402 height 16
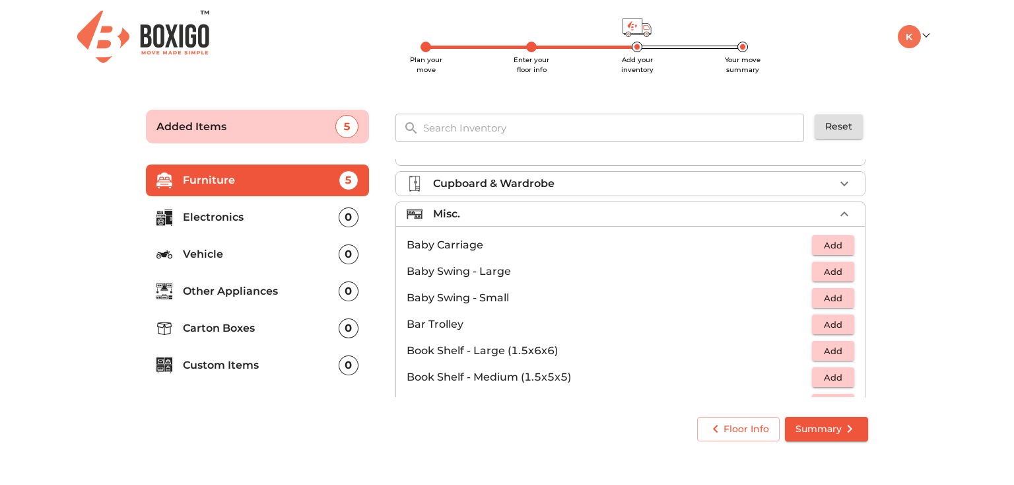
scroll to position [0, 0]
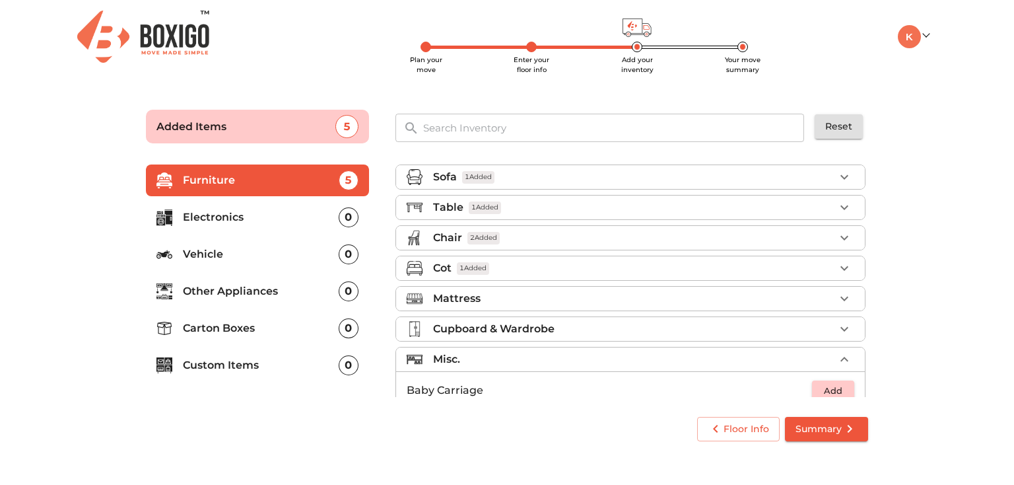
click at [262, 223] on p "Electronics" at bounding box center [261, 217] width 156 height 16
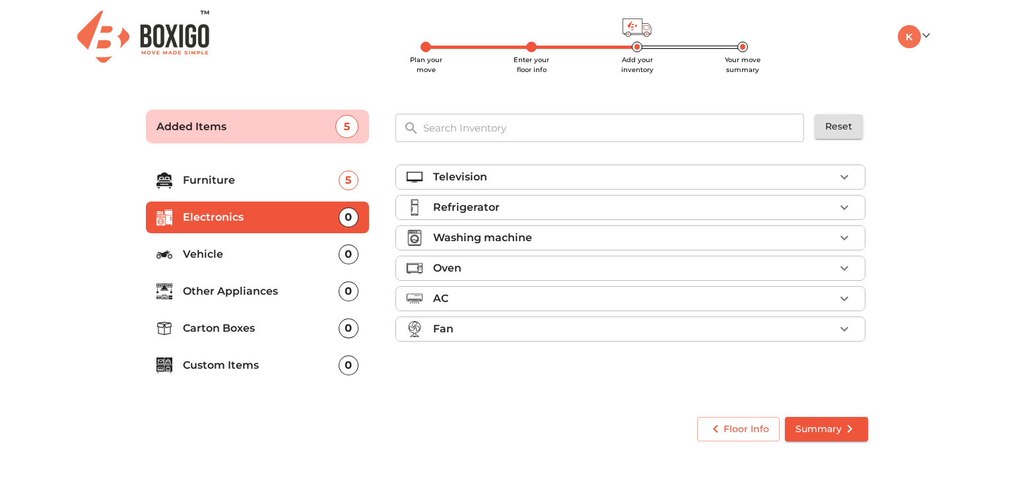
click at [551, 178] on div "Television" at bounding box center [634, 177] width 402 height 16
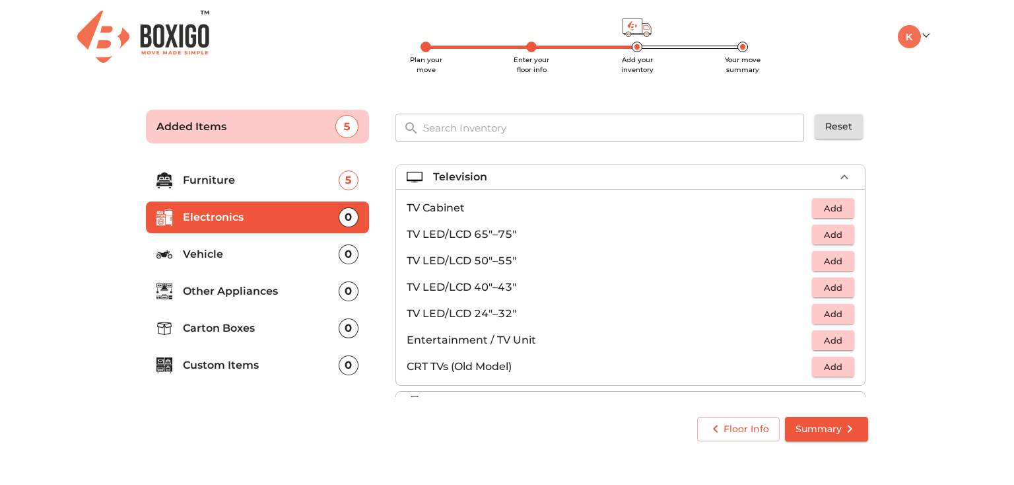
click at [836, 291] on span "Add" at bounding box center [833, 287] width 29 height 15
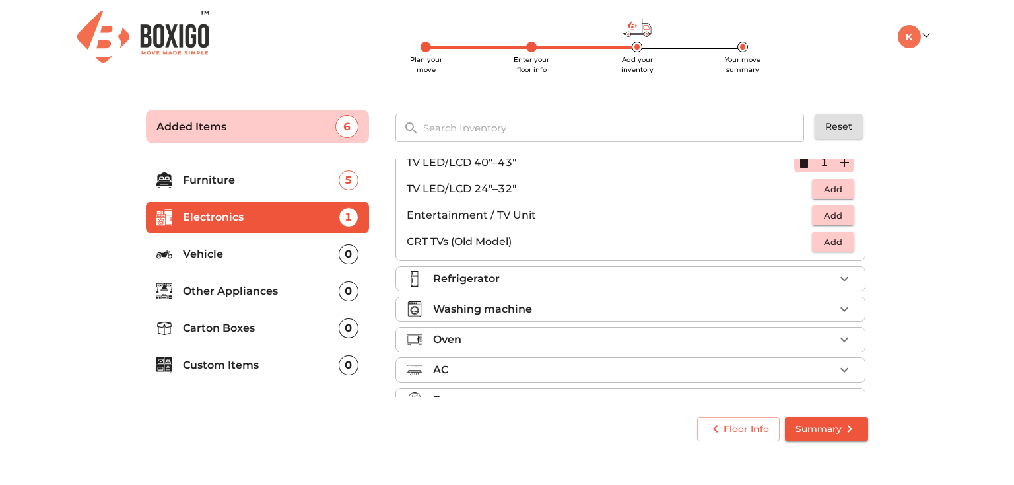
scroll to position [127, 0]
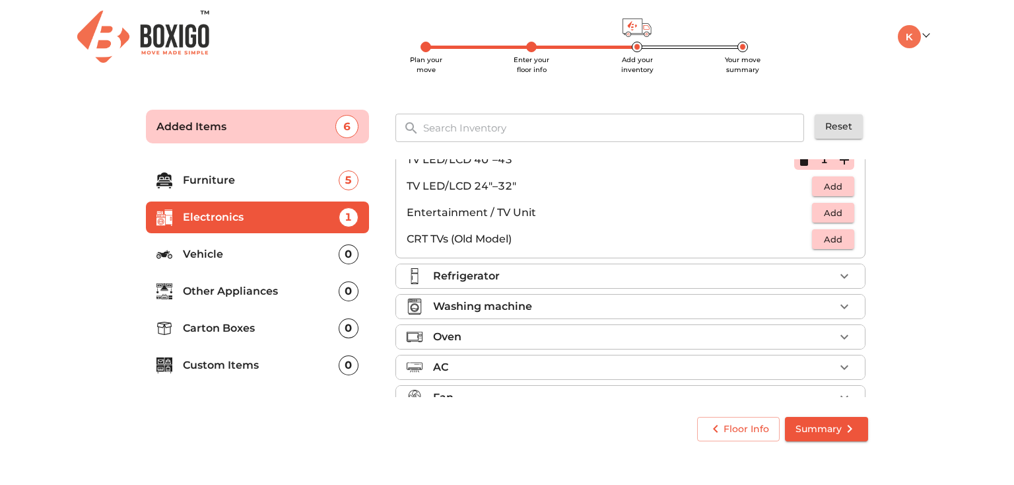
click at [558, 285] on li "Refrigerator" at bounding box center [630, 276] width 469 height 24
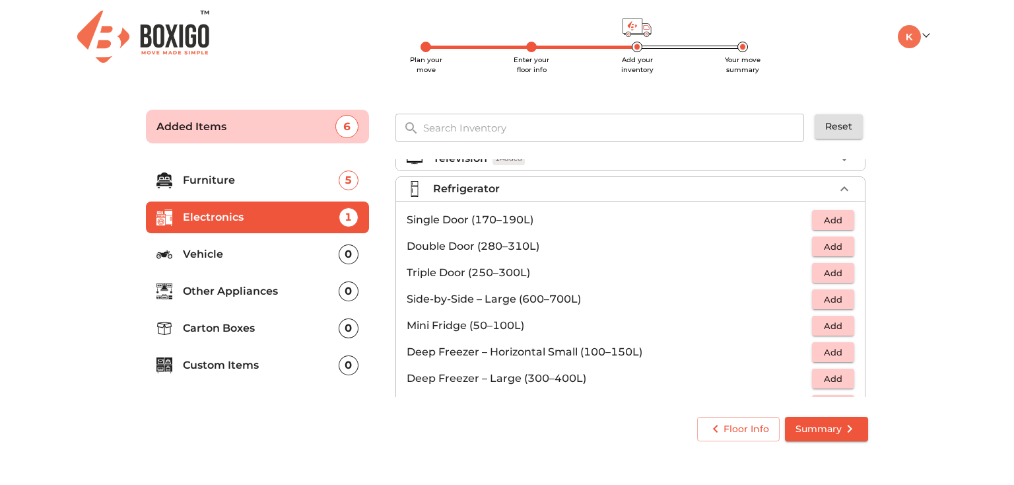
scroll to position [0, 0]
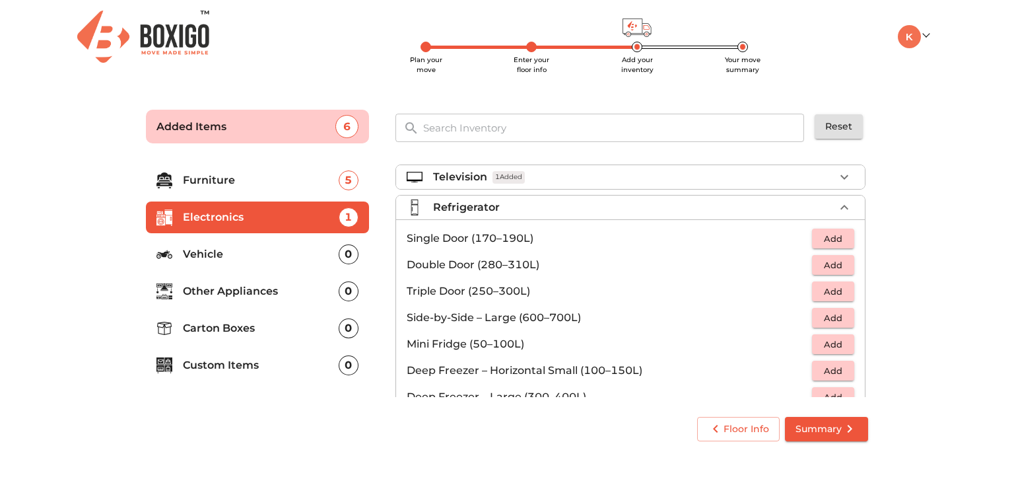
click at [836, 238] on span "Add" at bounding box center [833, 238] width 29 height 15
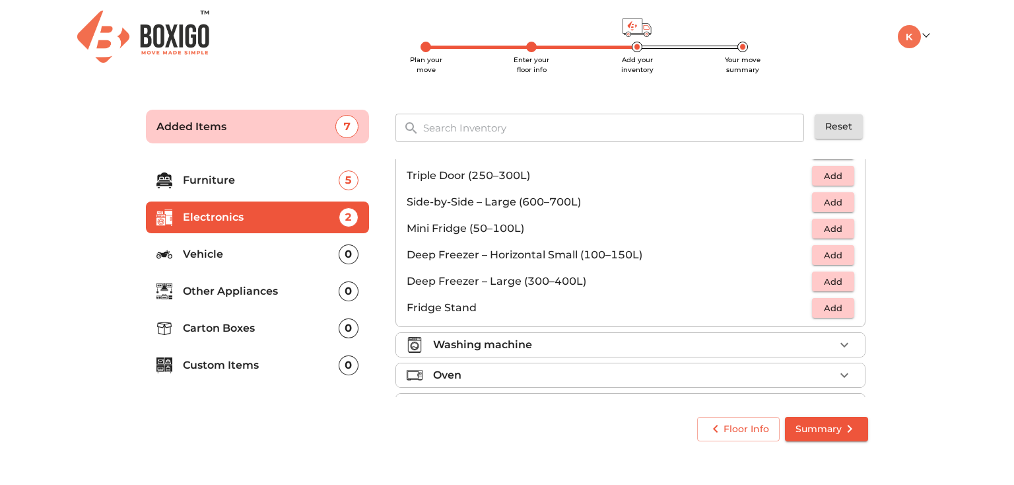
scroll to position [178, 0]
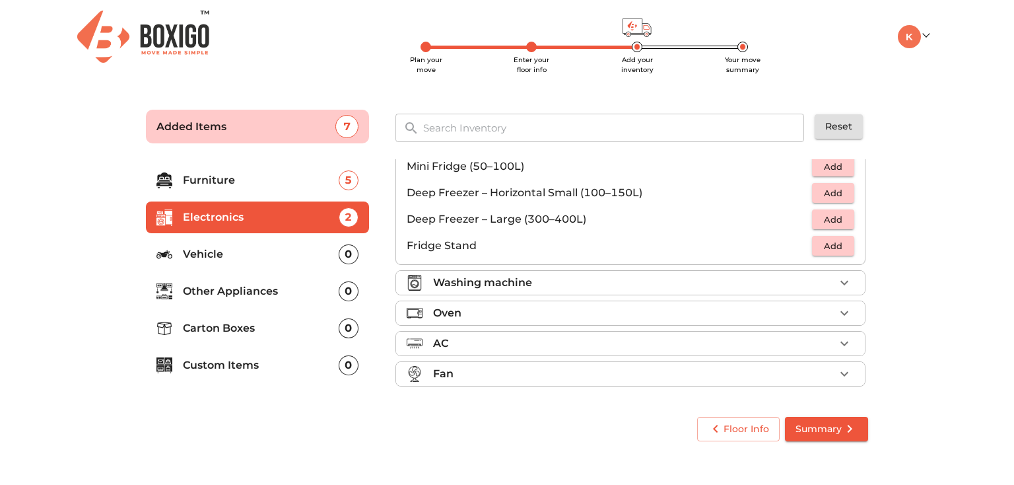
click at [646, 293] on li "Washing machine" at bounding box center [630, 283] width 469 height 24
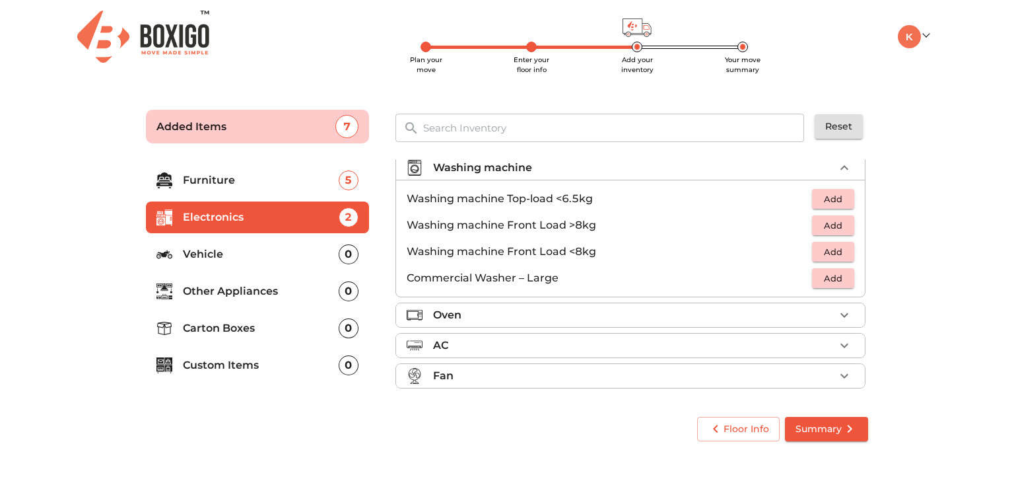
scroll to position [63, 0]
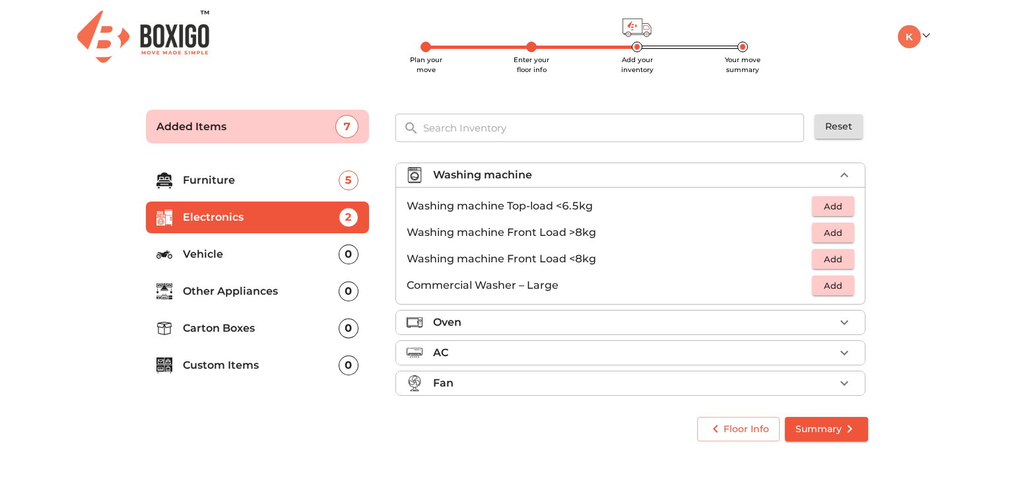
click at [832, 205] on span "Add" at bounding box center [833, 206] width 29 height 15
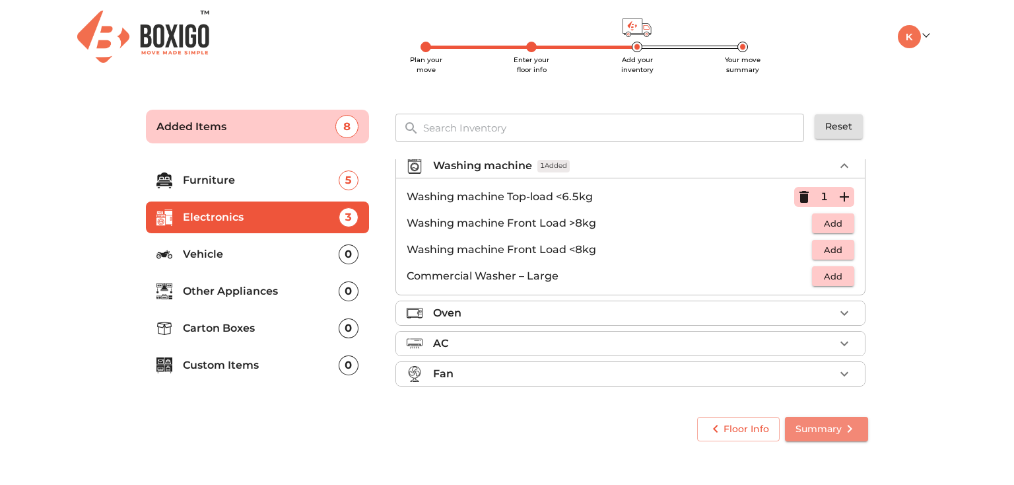
click at [808, 432] on span "Summary" at bounding box center [827, 429] width 62 height 17
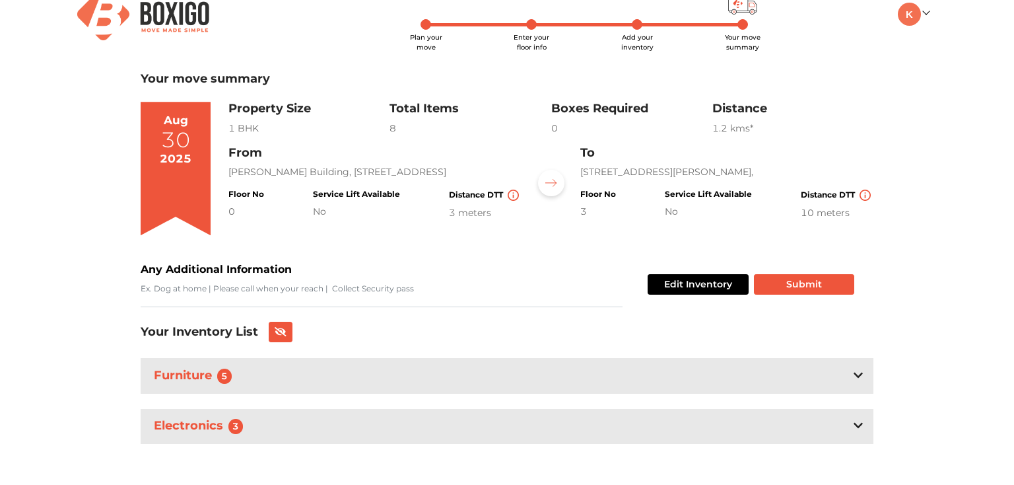
scroll to position [29, 0]
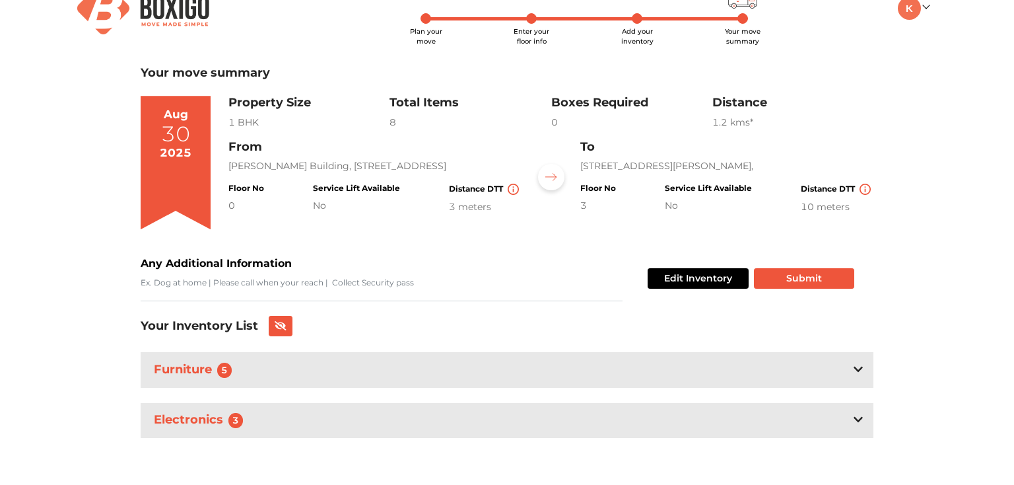
click at [857, 365] on icon at bounding box center [858, 369] width 9 height 11
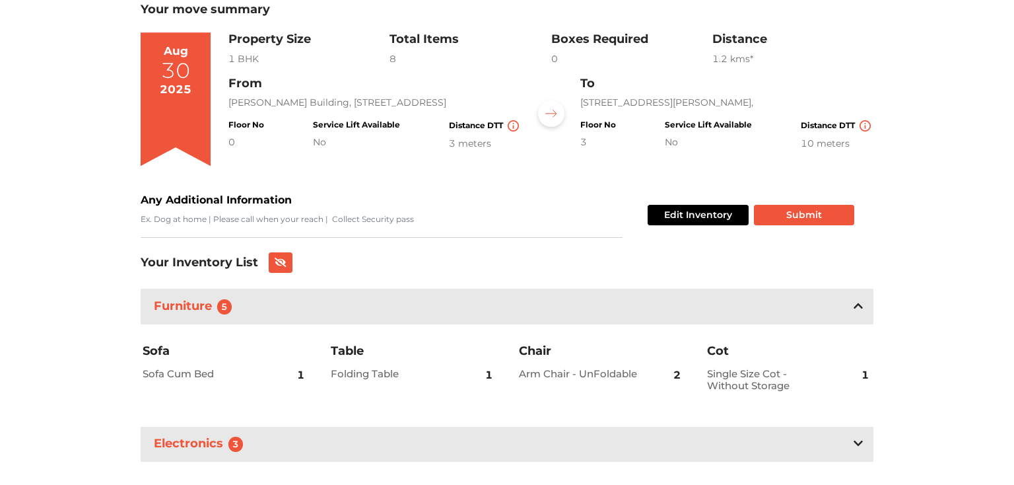
scroll to position [116, 0]
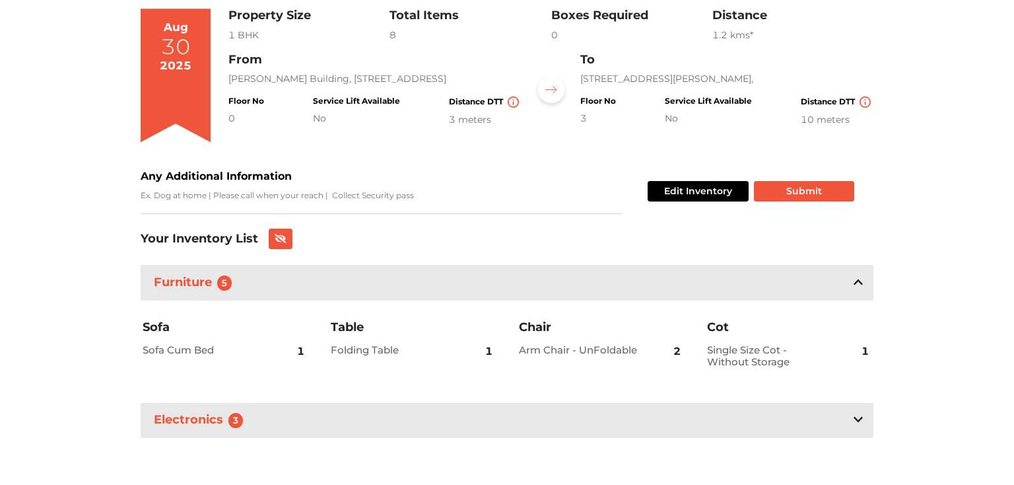
click at [819, 203] on div "Edit Inventory Submit" at bounding box center [749, 191] width 212 height 46
click at [814, 192] on button "Submit" at bounding box center [804, 191] width 100 height 20
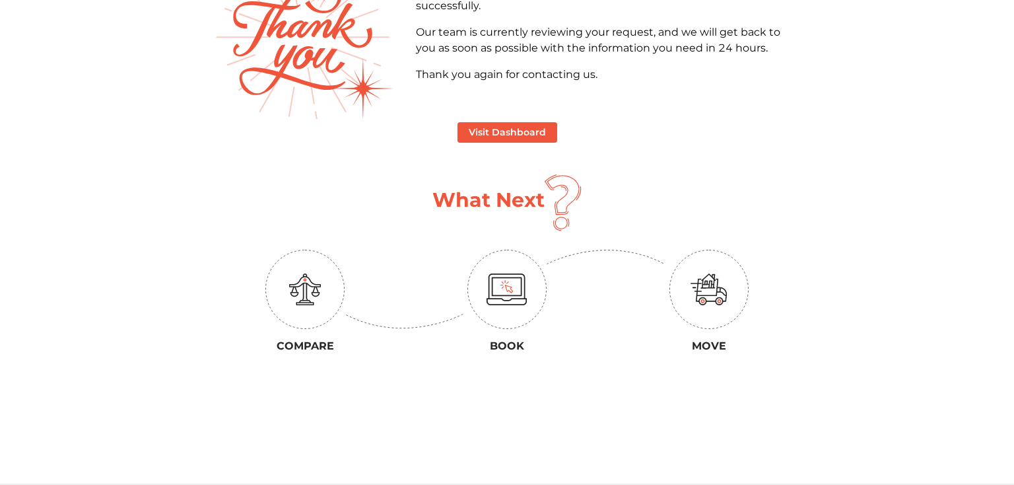
scroll to position [110, 0]
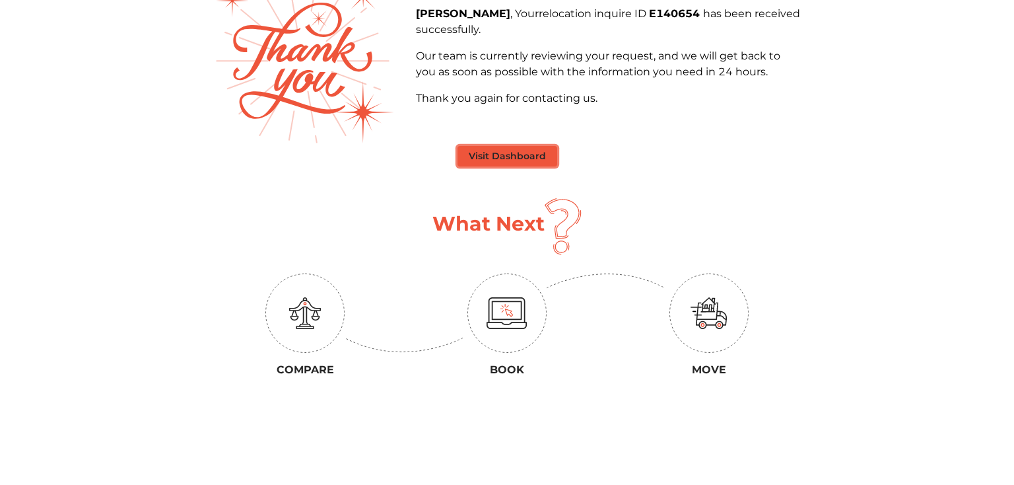
click at [526, 162] on button "Visit Dashboard" at bounding box center [508, 156] width 100 height 20
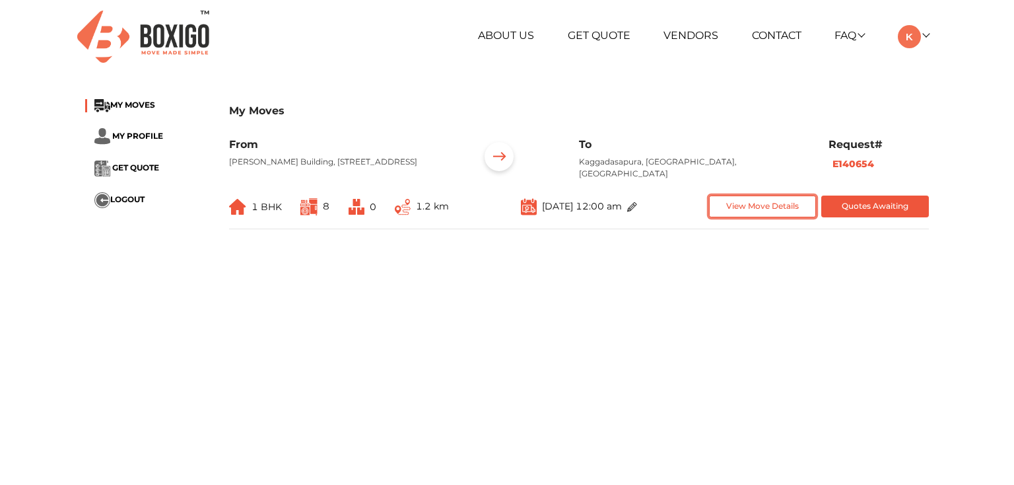
click at [757, 213] on button "View Move Details" at bounding box center [763, 206] width 108 height 22
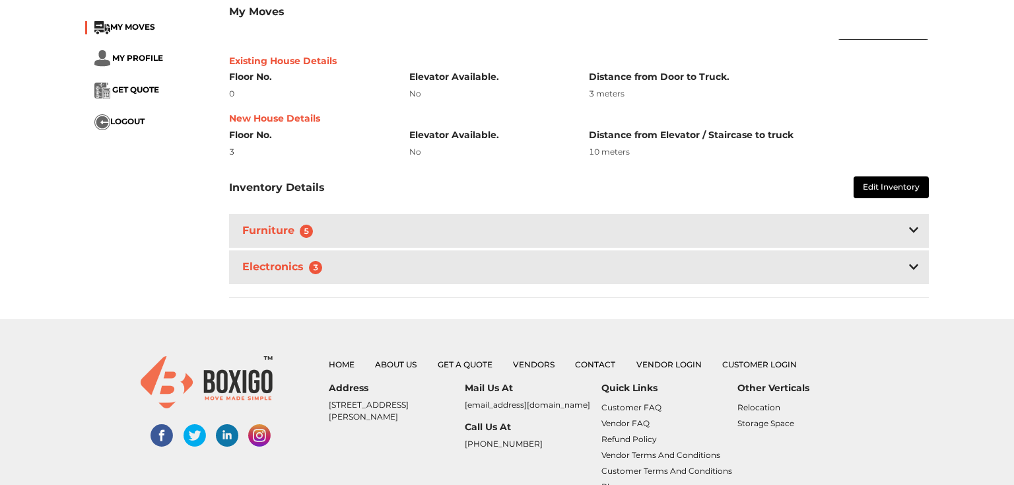
scroll to position [295, 0]
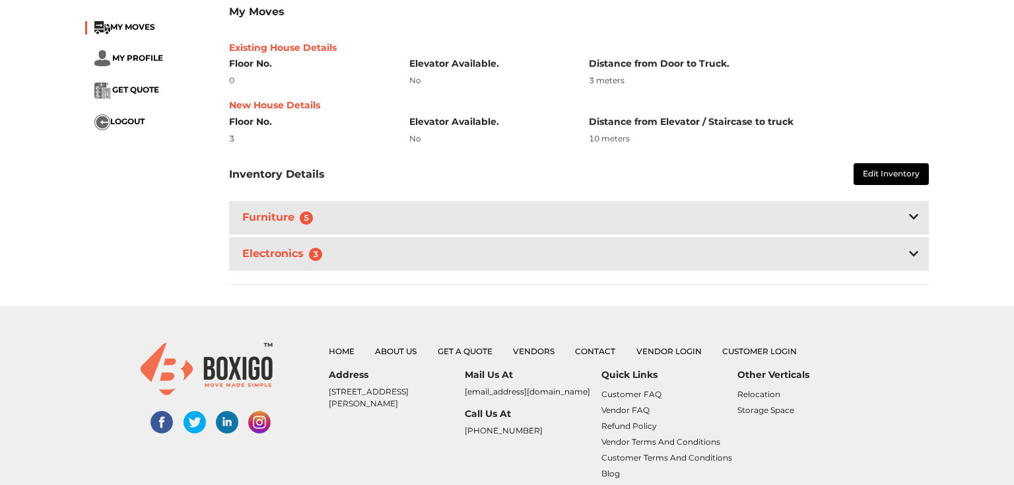
click at [727, 234] on div "Furniture 5" at bounding box center [579, 218] width 700 height 34
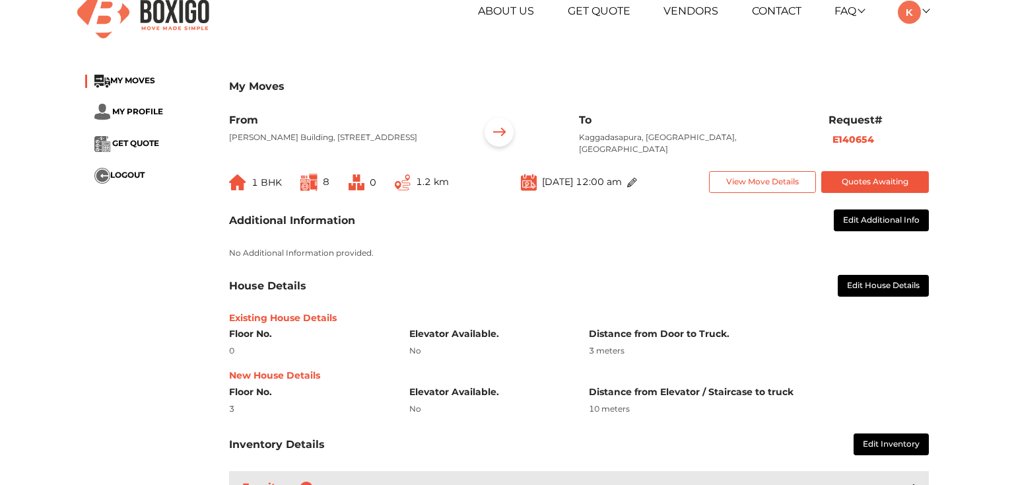
scroll to position [0, 0]
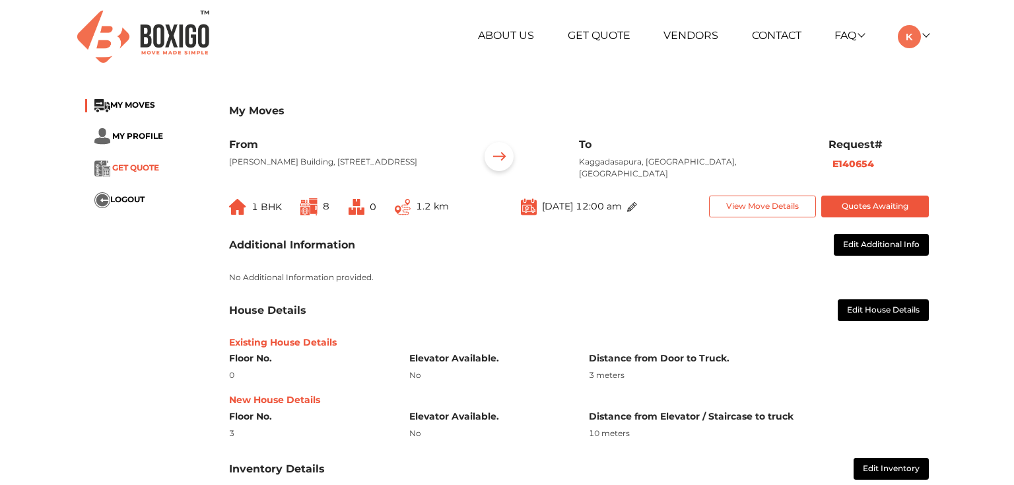
click at [147, 166] on span "GET QUOTE" at bounding box center [135, 167] width 47 height 10
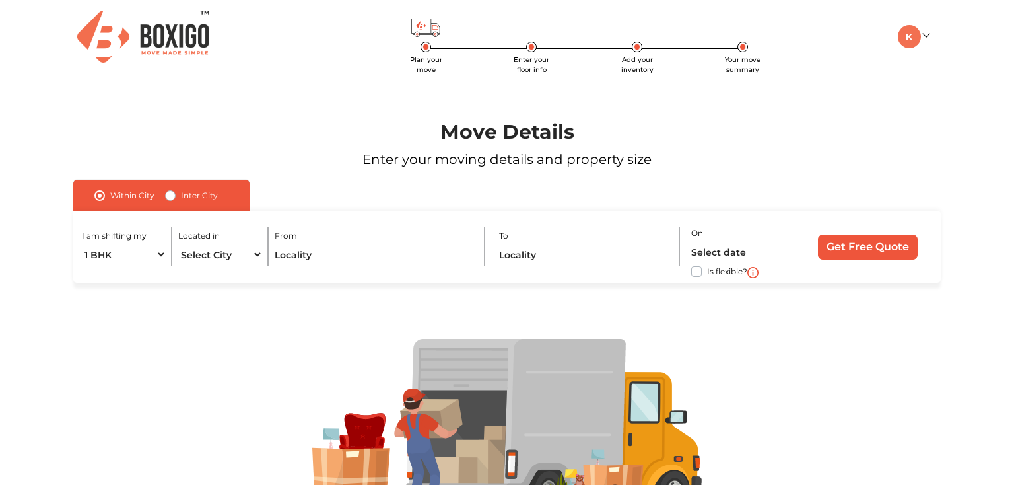
click at [179, 40] on img at bounding box center [143, 37] width 132 height 52
